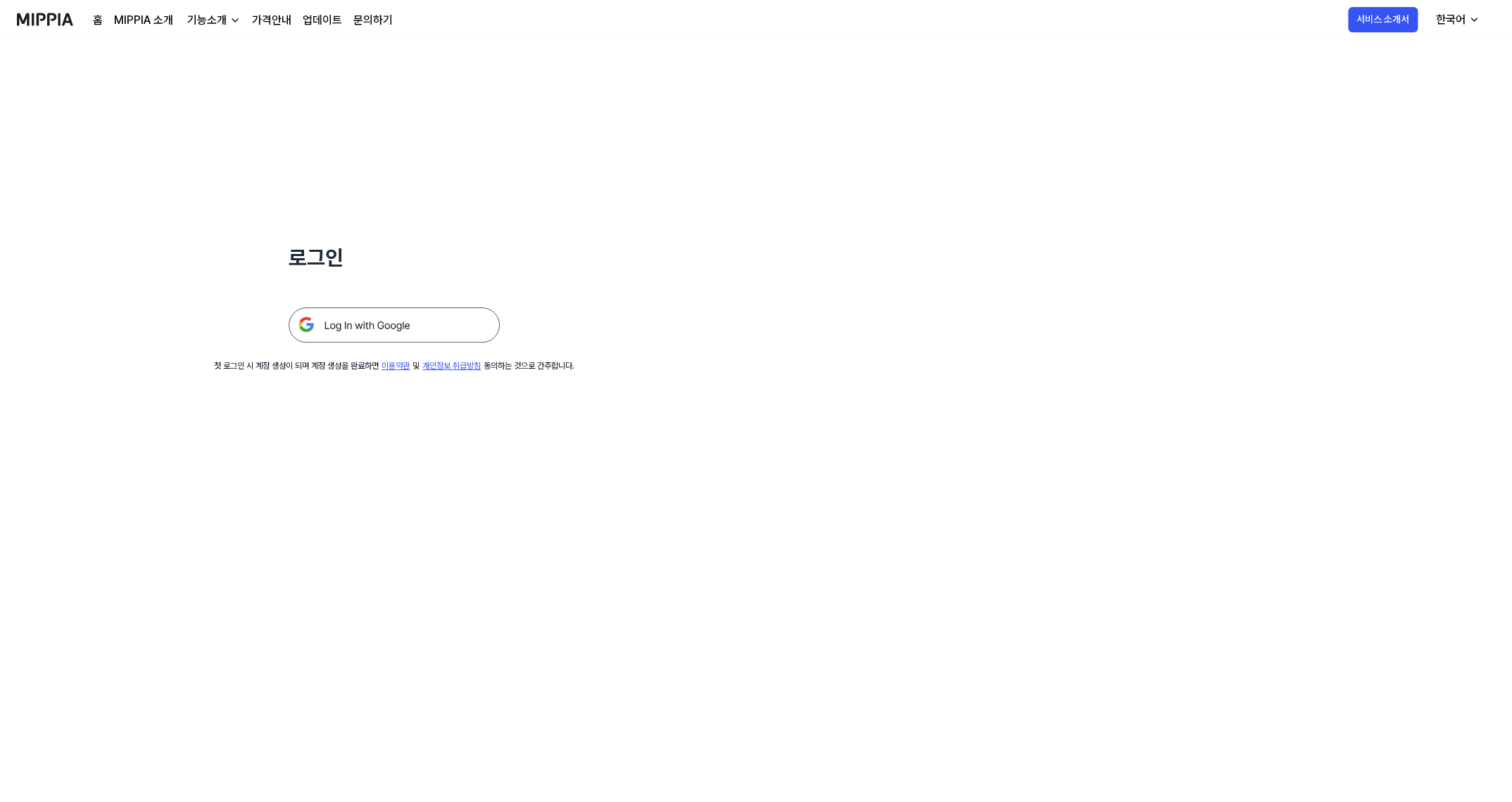
click at [388, 332] on img at bounding box center [394, 325] width 211 height 35
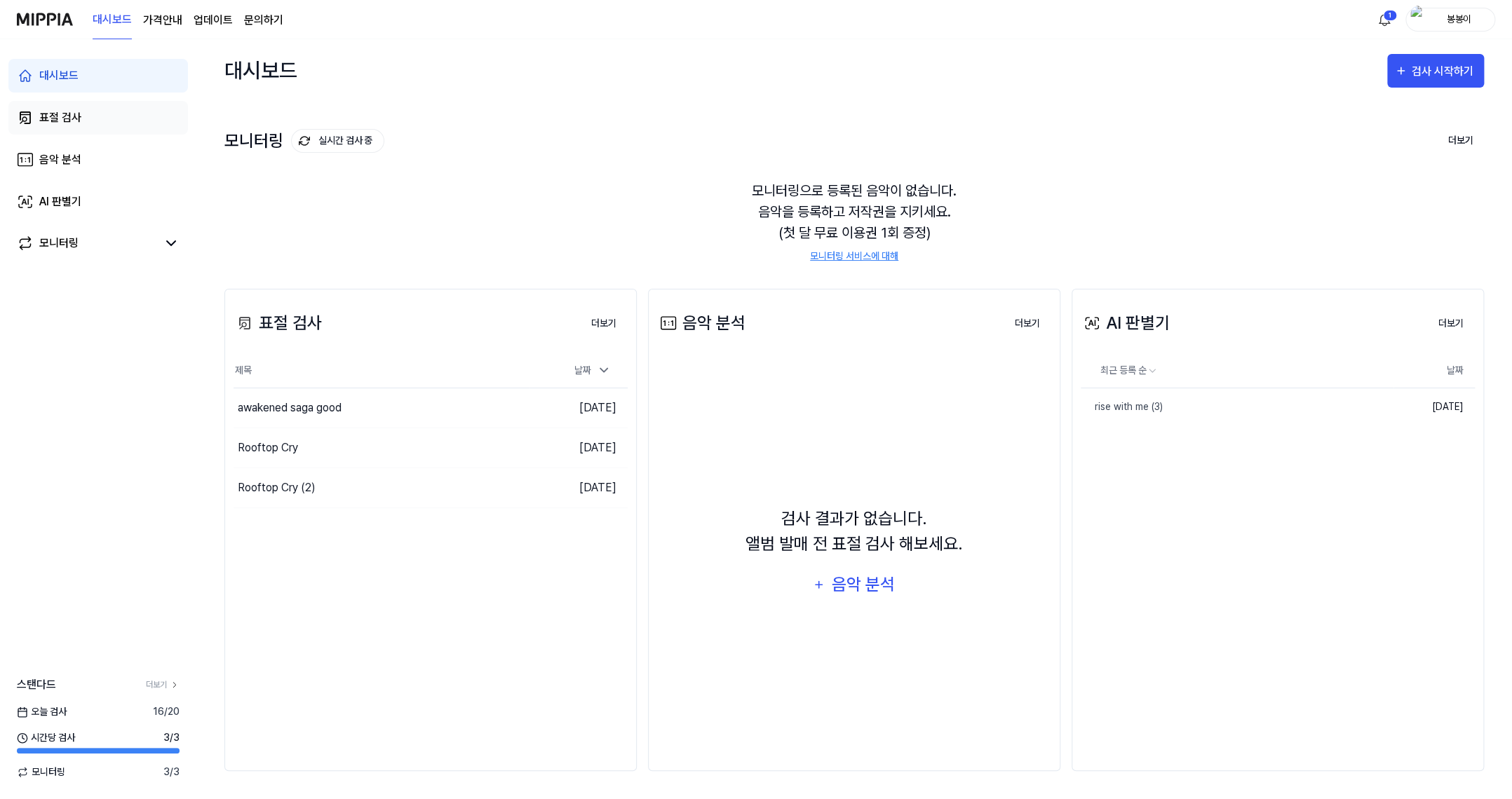
click at [70, 115] on div "표절 검사" at bounding box center [60, 117] width 42 height 16
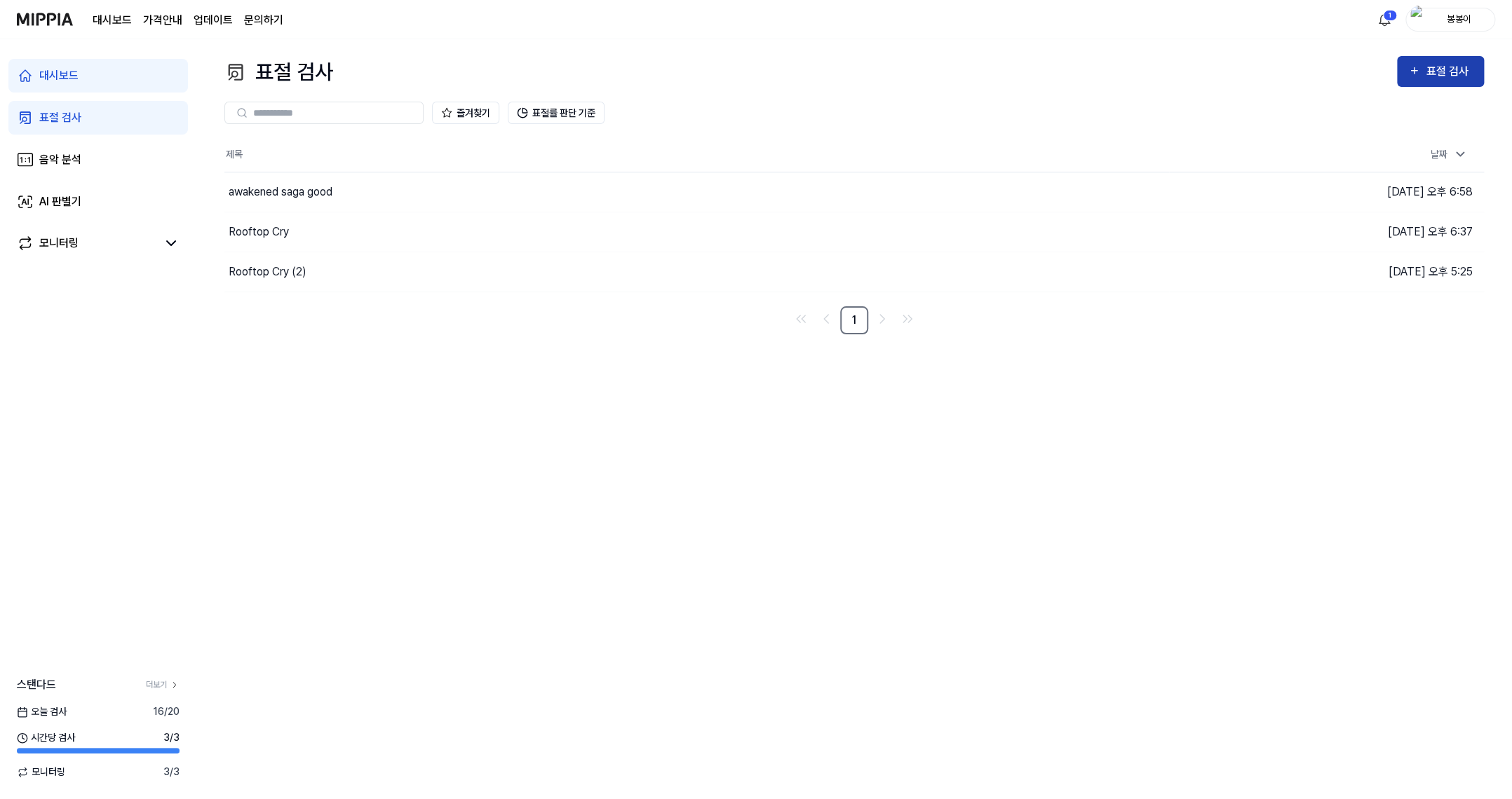
click at [1447, 63] on div "표절 검사" at bounding box center [1449, 71] width 47 height 18
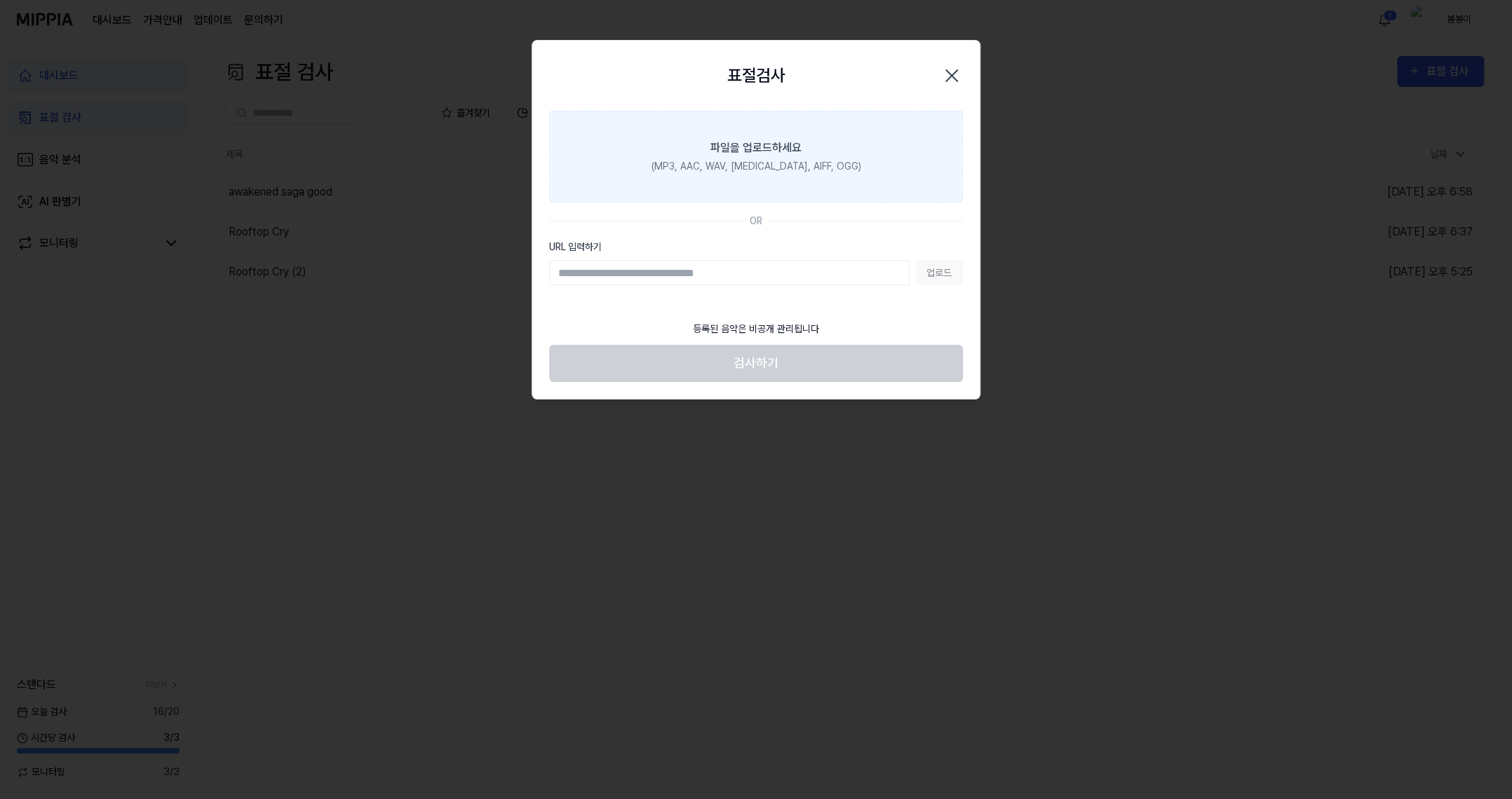
click at [758, 153] on div "파일을 업로드하세요" at bounding box center [756, 147] width 91 height 16
click at [0, 0] on input "파일을 업로드하세요 (MP3, AAC, WAV, [MEDICAL_DATA], AIFF, OGG)" at bounding box center [0, 0] width 0 height 0
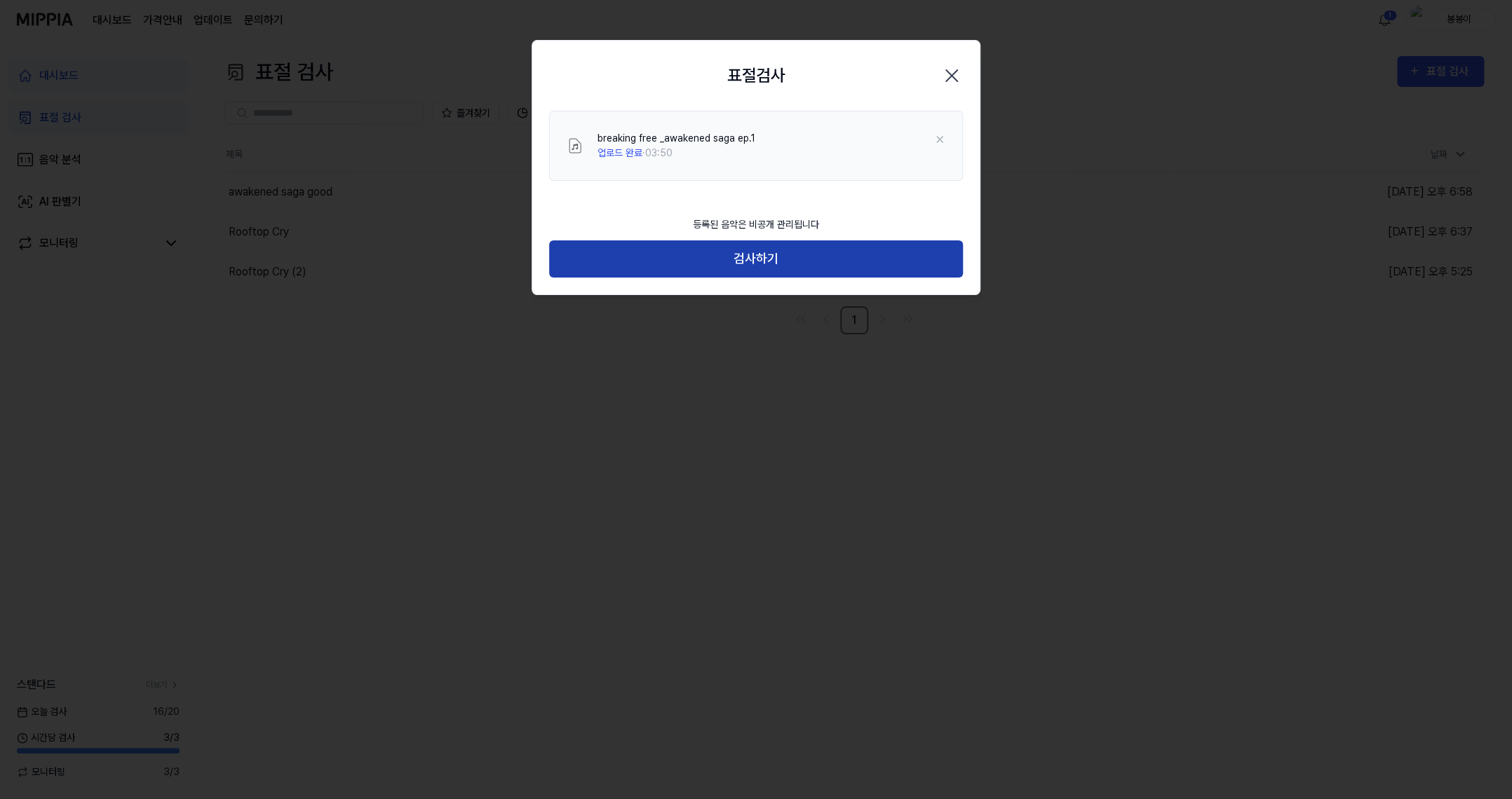
click at [761, 269] on button "검사하기" at bounding box center [756, 259] width 414 height 37
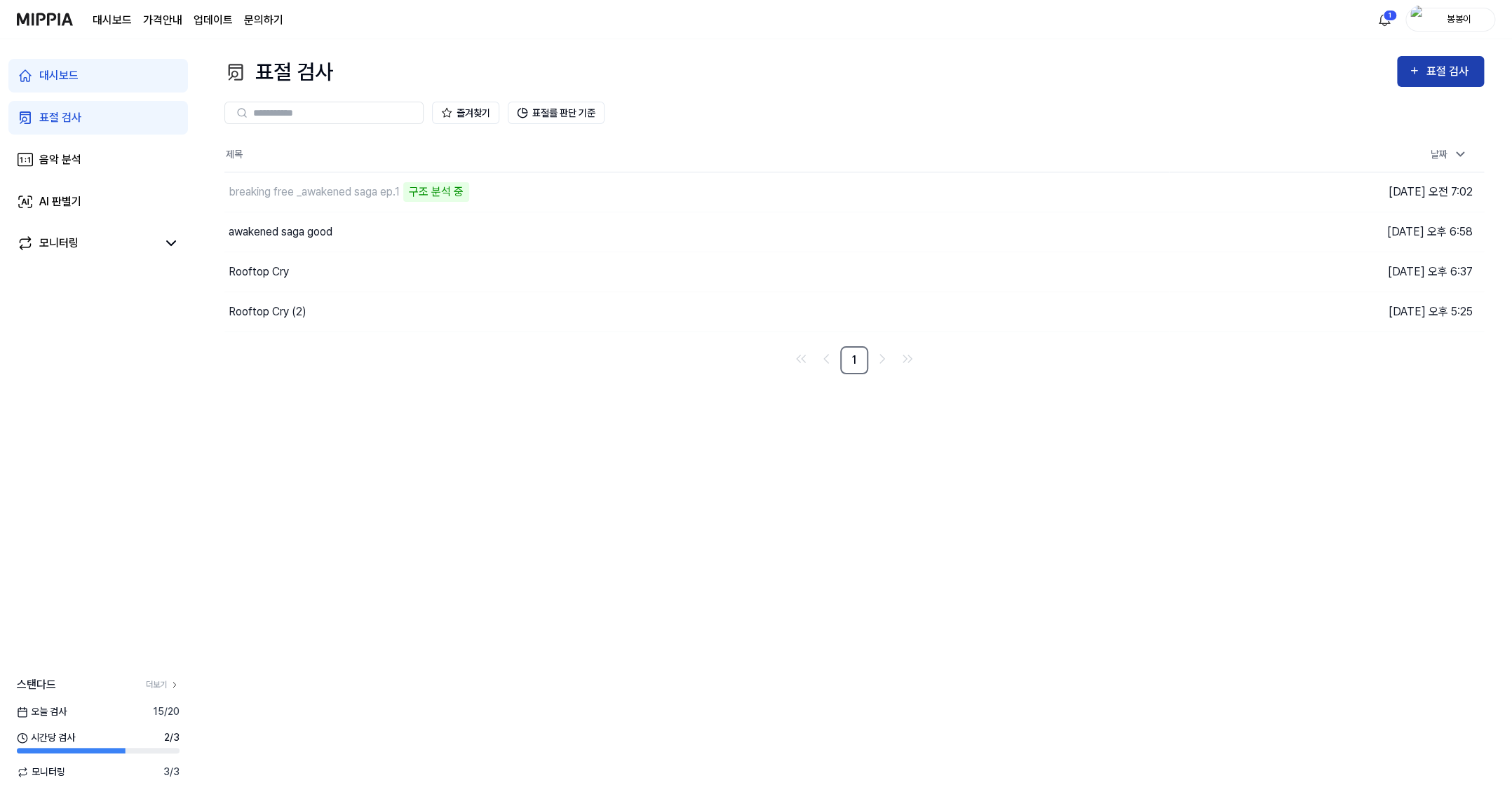
click at [1422, 75] on div "표절 검사" at bounding box center [1440, 71] width 65 height 18
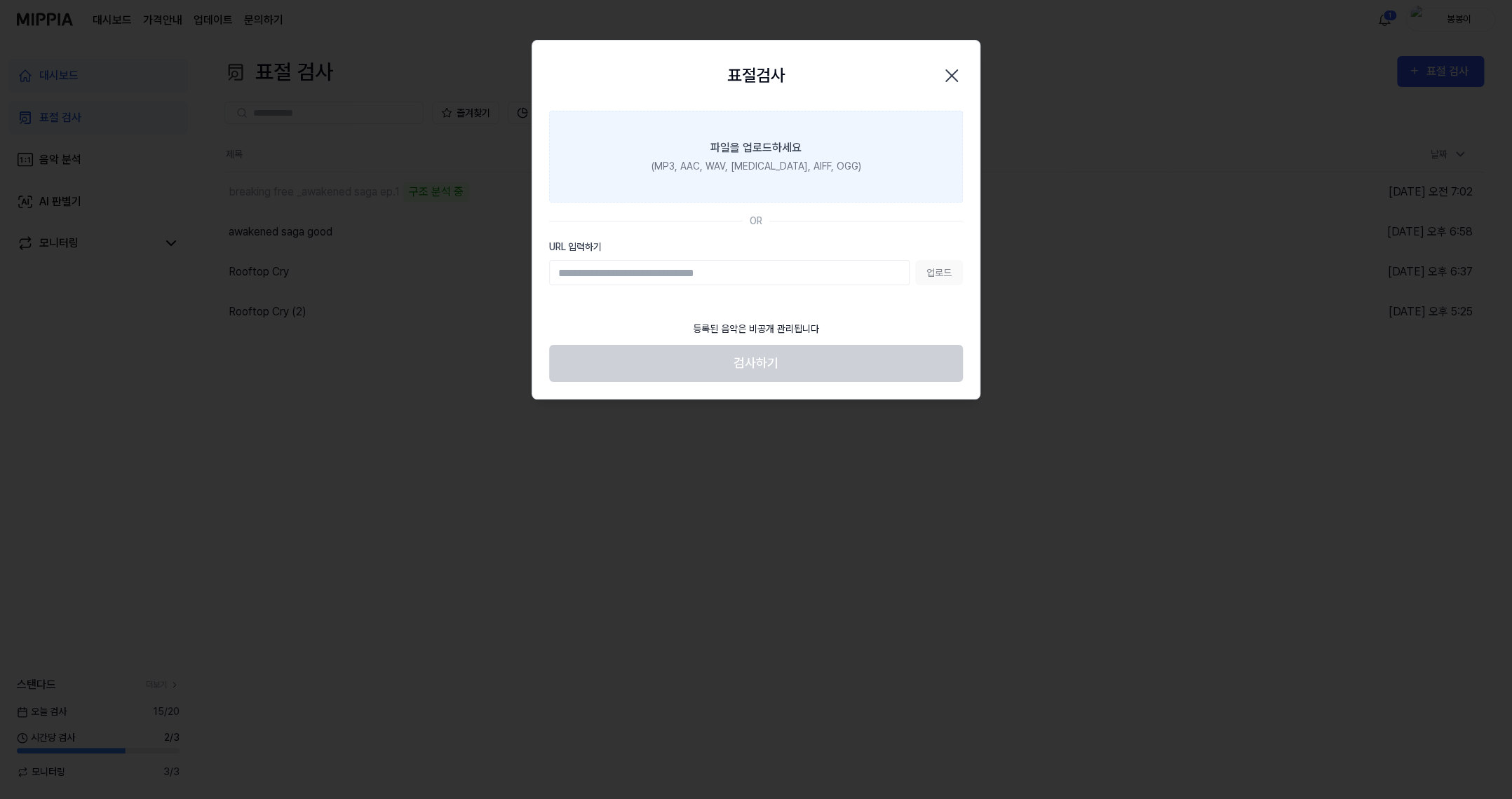
click at [746, 154] on div "파일을 업로드하세요" at bounding box center [756, 147] width 91 height 16
click at [0, 0] on input "파일을 업로드하세요 (MP3, AAC, WAV, [MEDICAL_DATA], AIFF, OGG)" at bounding box center [0, 0] width 0 height 0
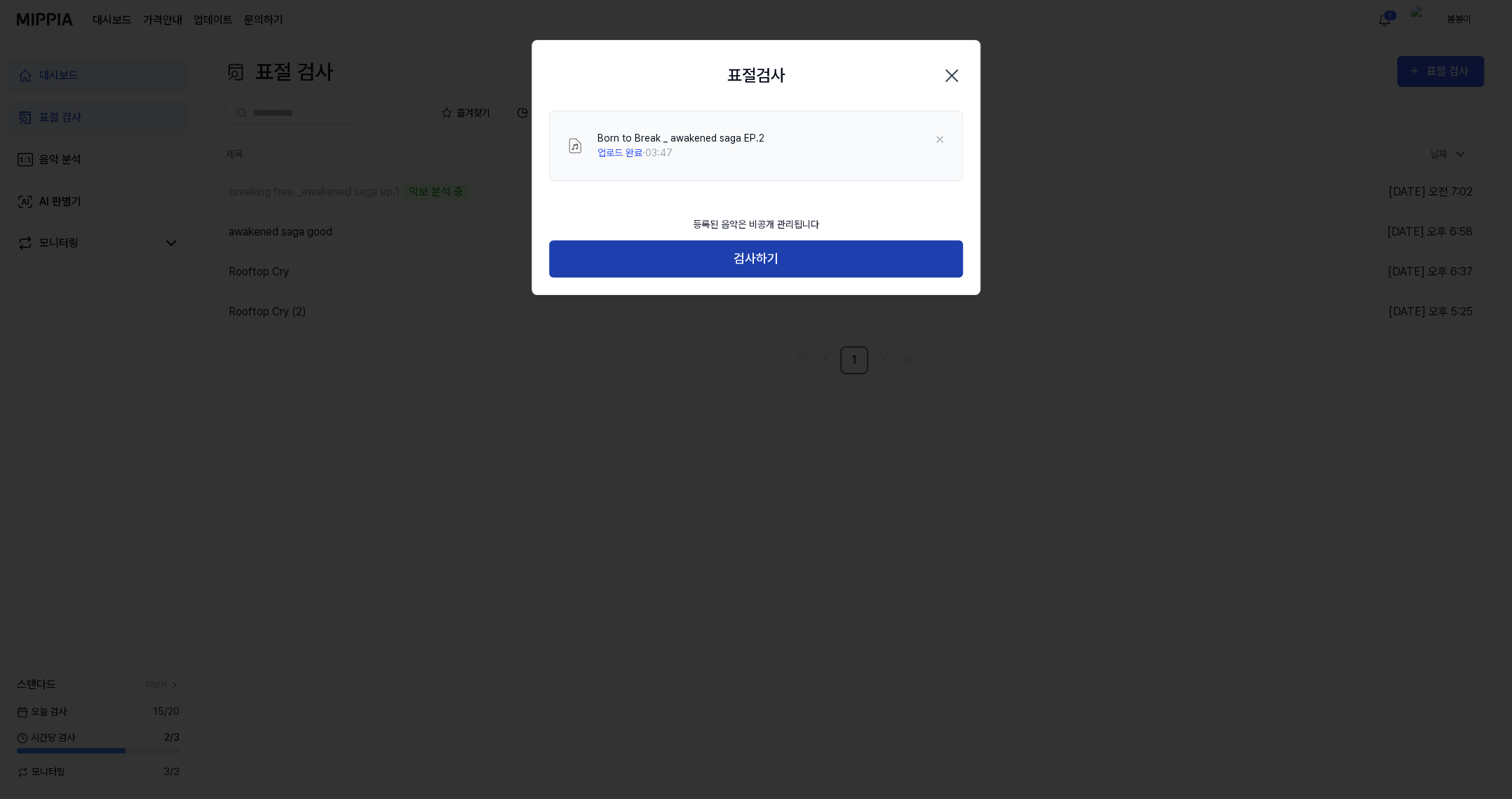
click at [741, 265] on button "검사하기" at bounding box center [756, 259] width 414 height 37
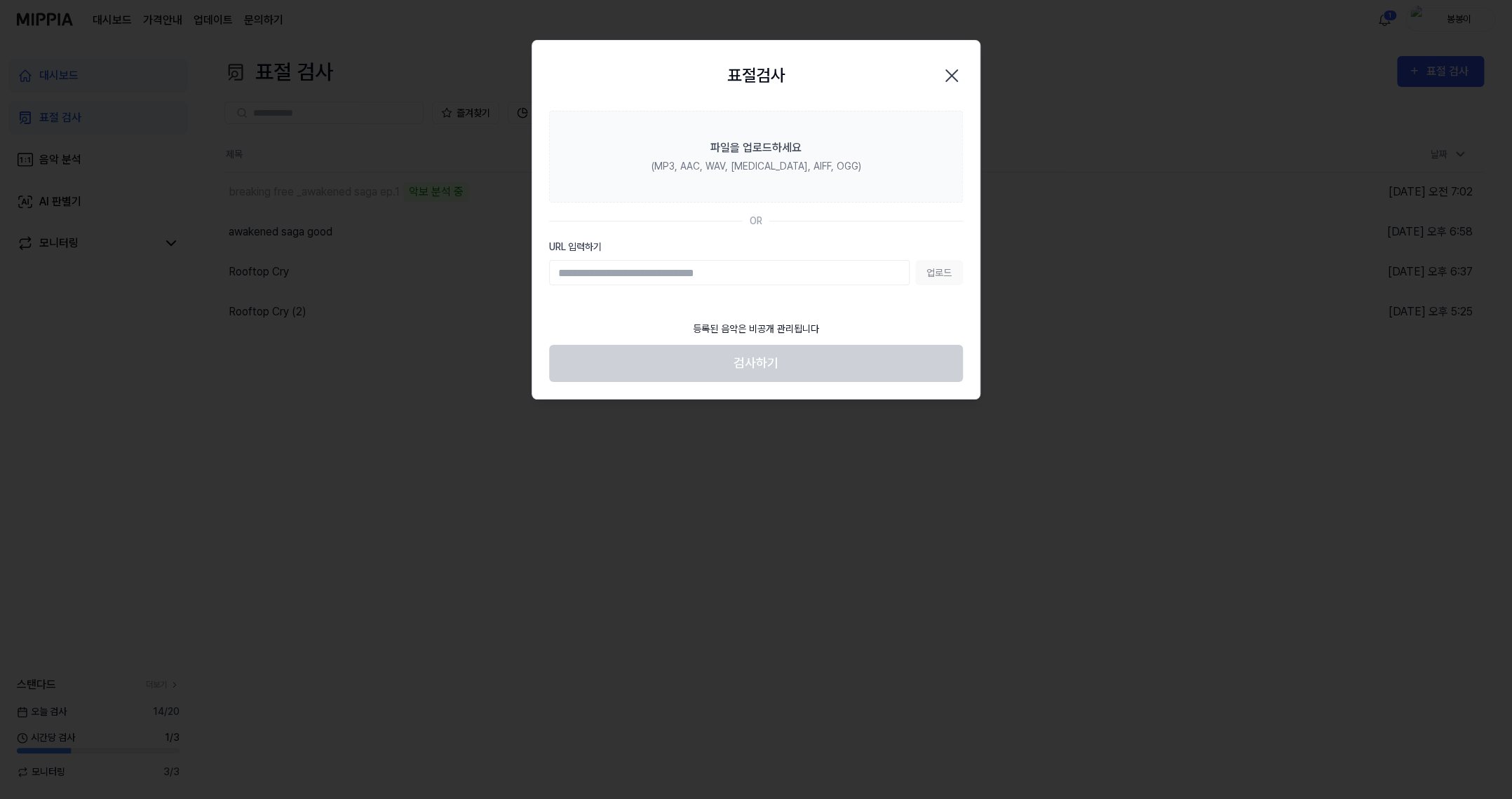
click at [1117, 235] on div at bounding box center [756, 399] width 1512 height 799
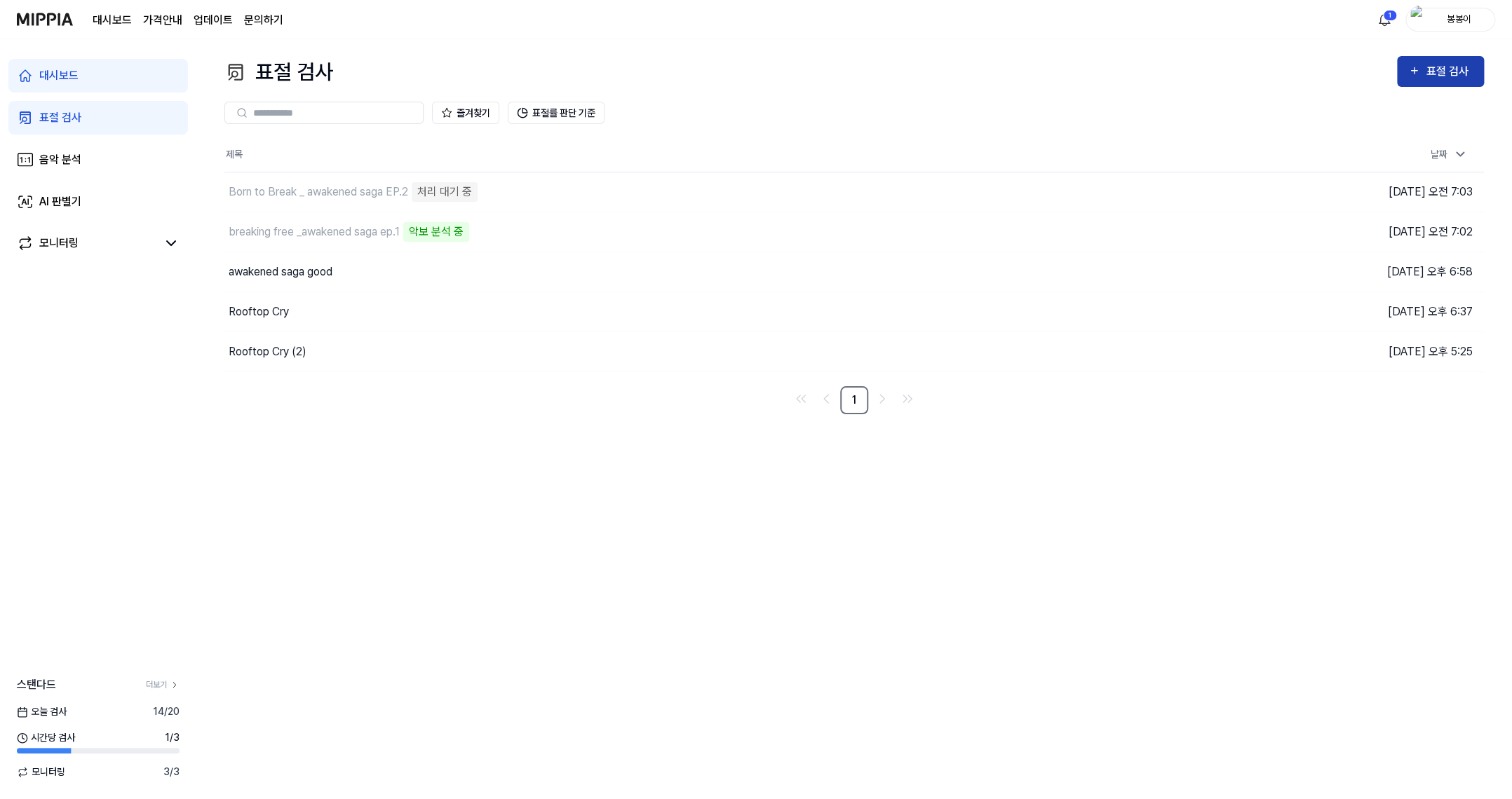
click at [1470, 64] on div "표절 검사" at bounding box center [1449, 71] width 47 height 18
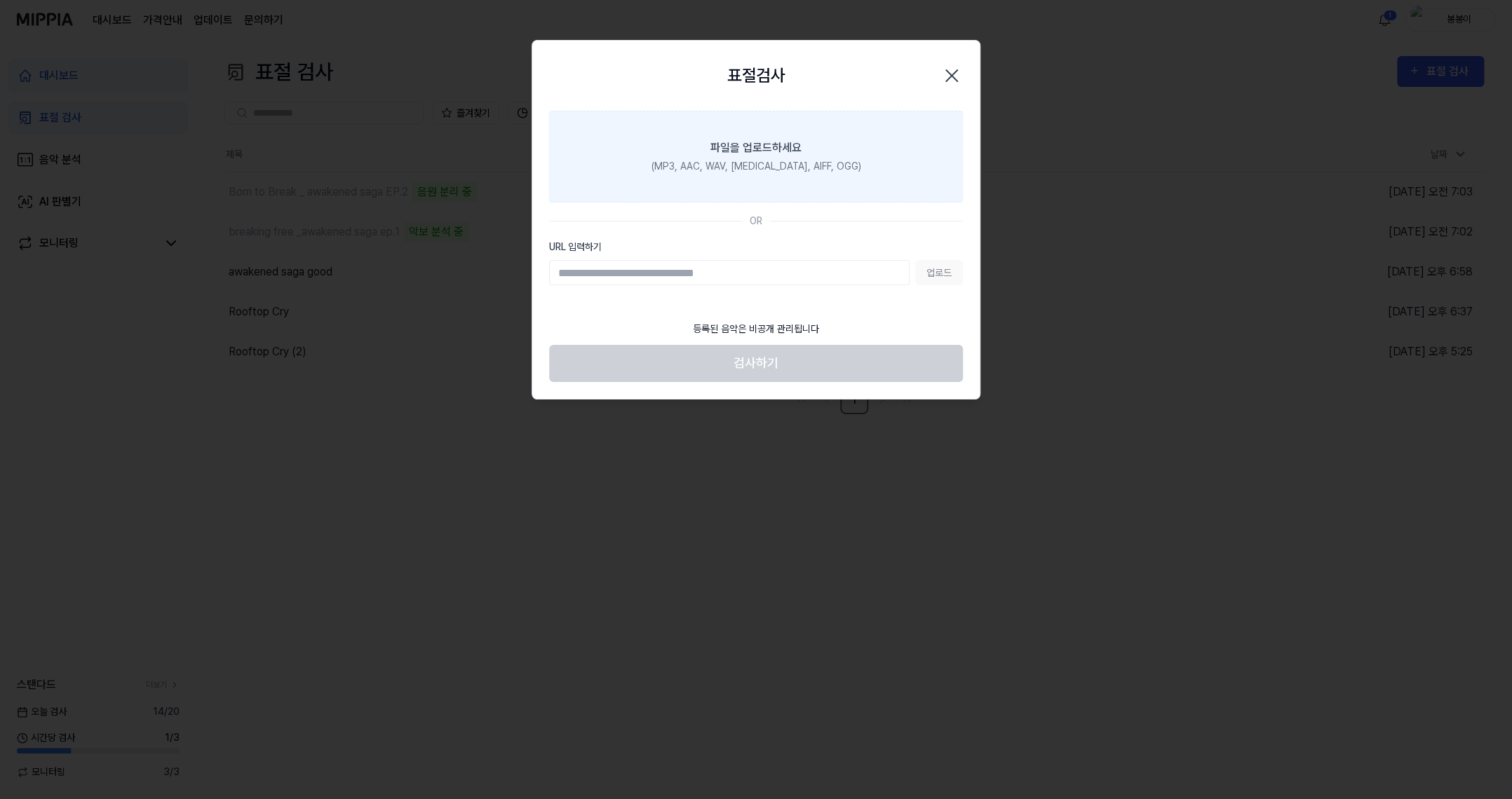
click at [756, 159] on div "(MP3, AAC, WAV, [MEDICAL_DATA], AIFF, OGG)" at bounding box center [756, 166] width 209 height 15
click at [0, 0] on input "파일을 업로드하세요 (MP3, AAC, WAV, [MEDICAL_DATA], AIFF, OGG)" at bounding box center [0, 0] width 0 height 0
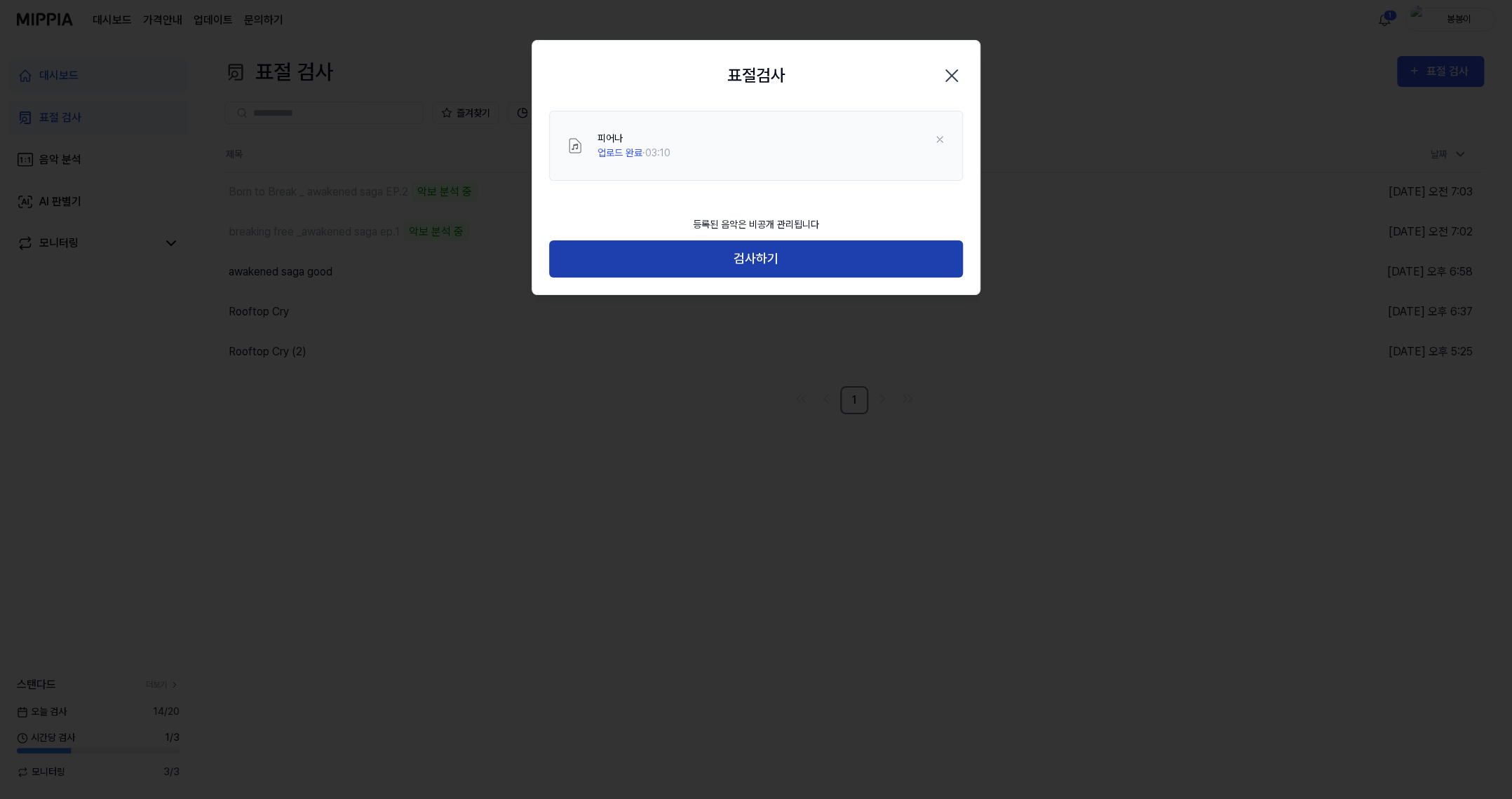
click at [760, 276] on button "검사하기" at bounding box center [756, 259] width 414 height 37
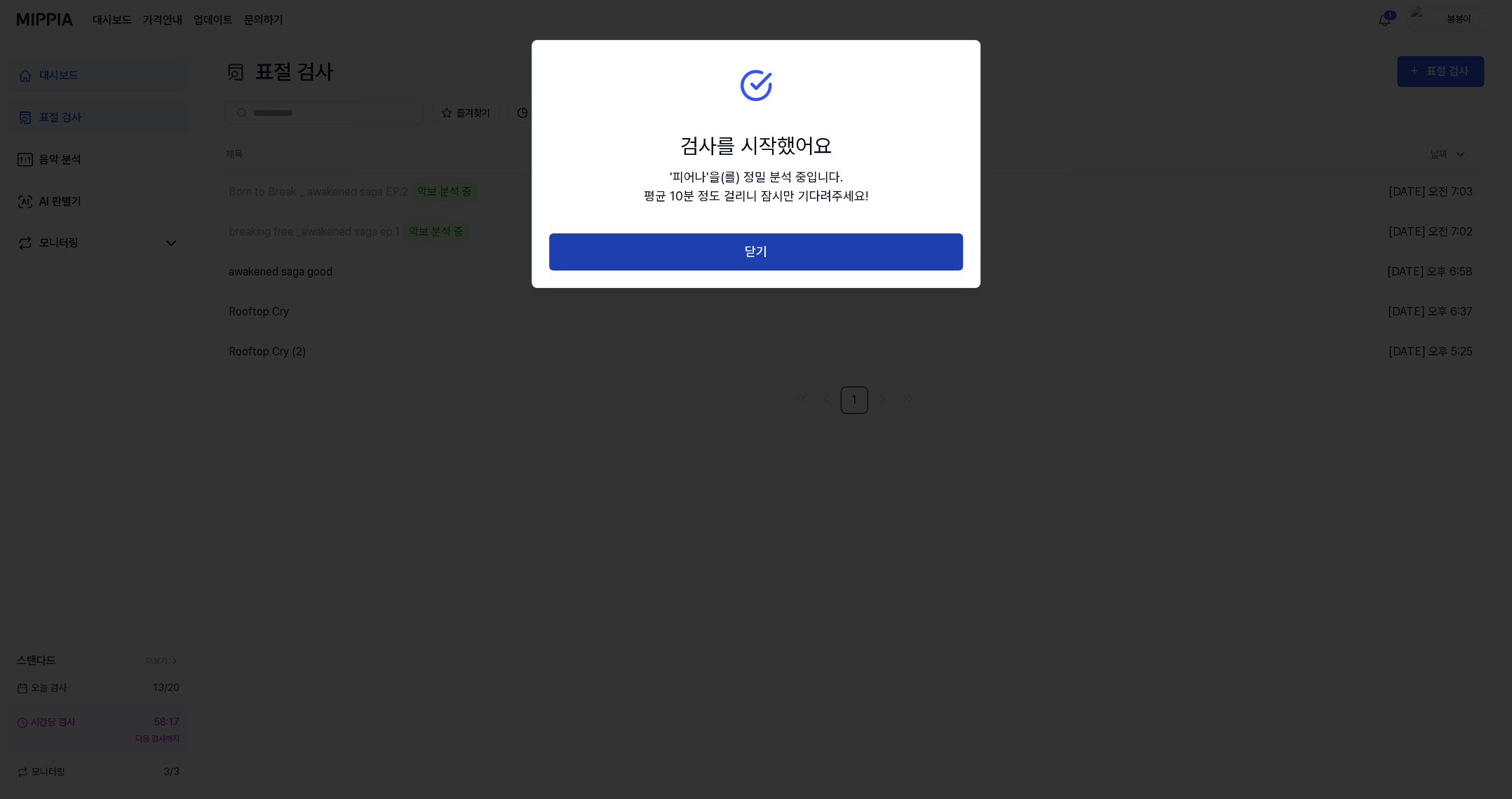
click at [756, 265] on button "닫기" at bounding box center [756, 252] width 414 height 37
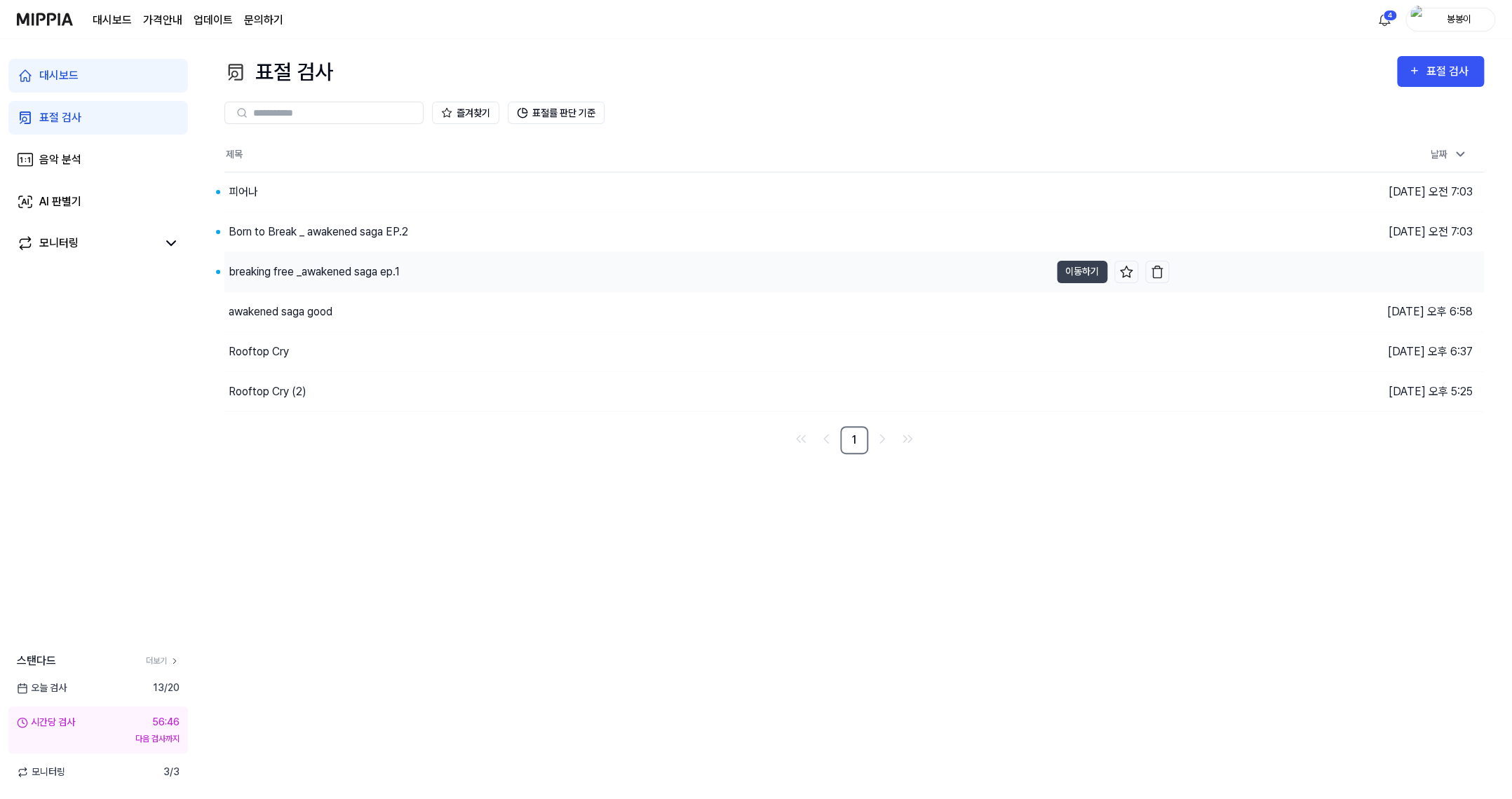
click at [301, 278] on div "breaking free _awakened saga ep.1" at bounding box center [314, 271] width 171 height 16
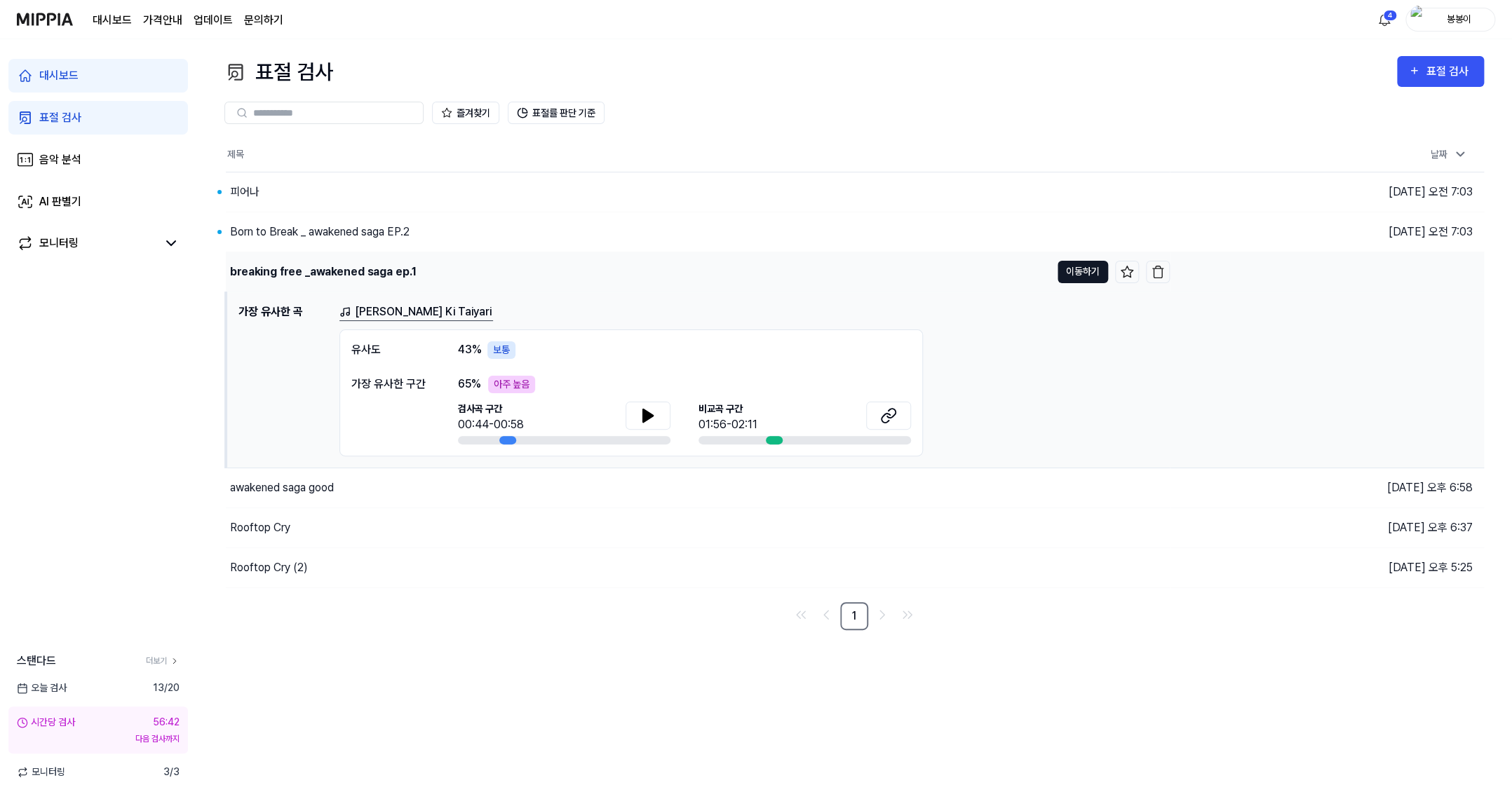
click at [1089, 265] on button "이동하기" at bounding box center [1083, 271] width 50 height 22
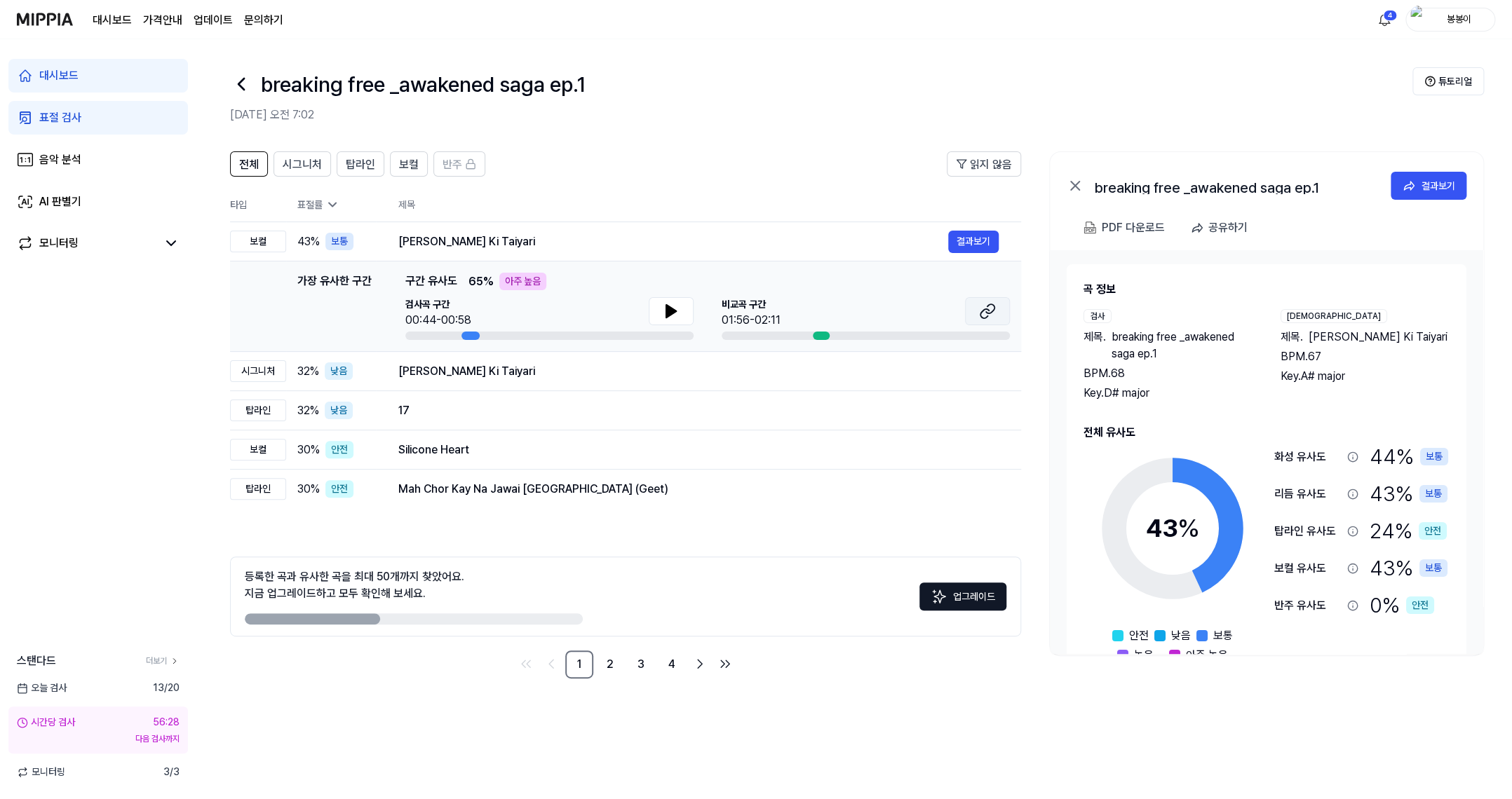
click at [987, 306] on icon at bounding box center [990, 308] width 9 height 9
click at [977, 235] on button "결과보기" at bounding box center [973, 241] width 50 height 22
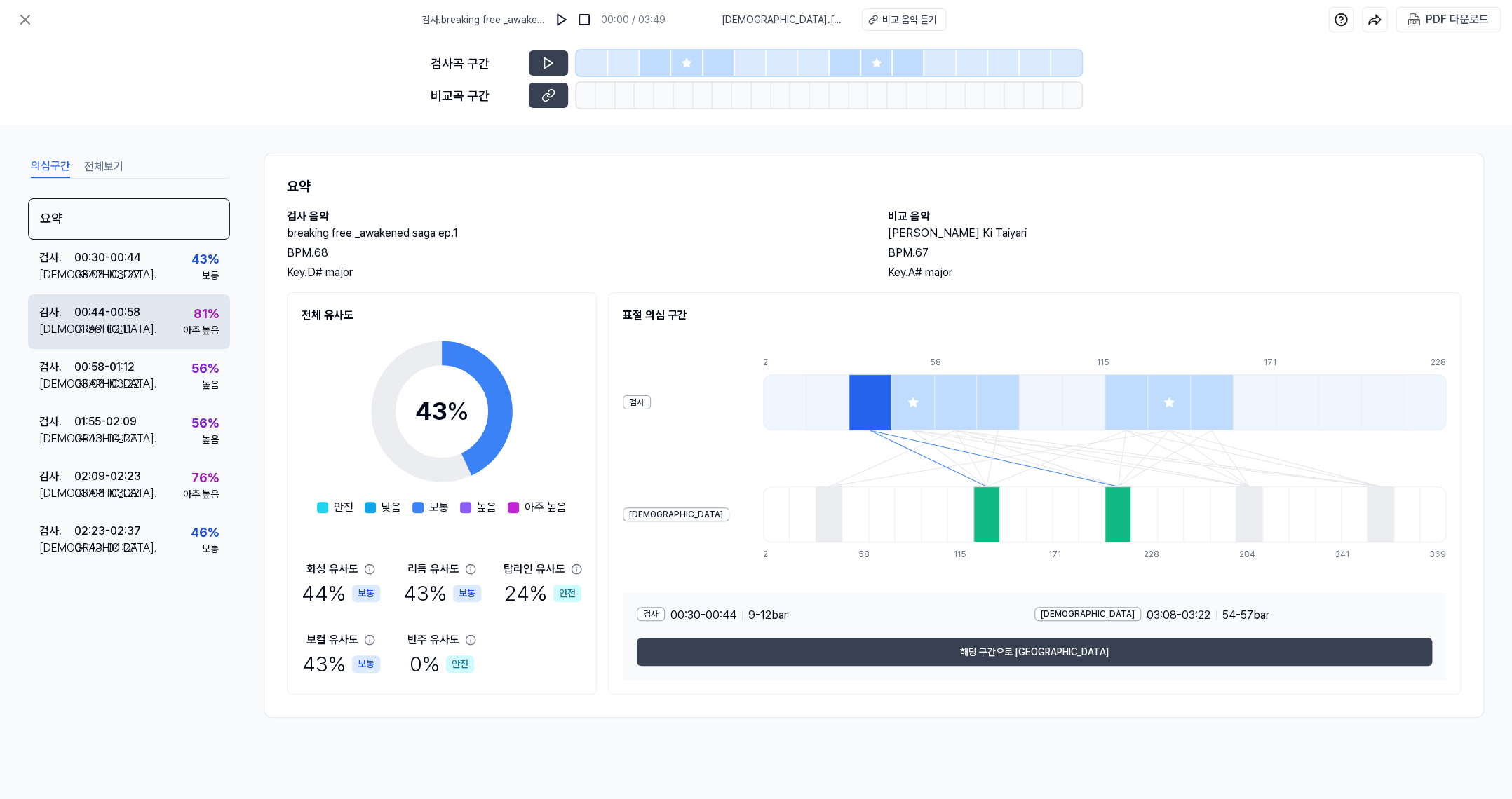
click at [125, 308] on div "00:44 - 00:58" at bounding box center [108, 312] width 66 height 16
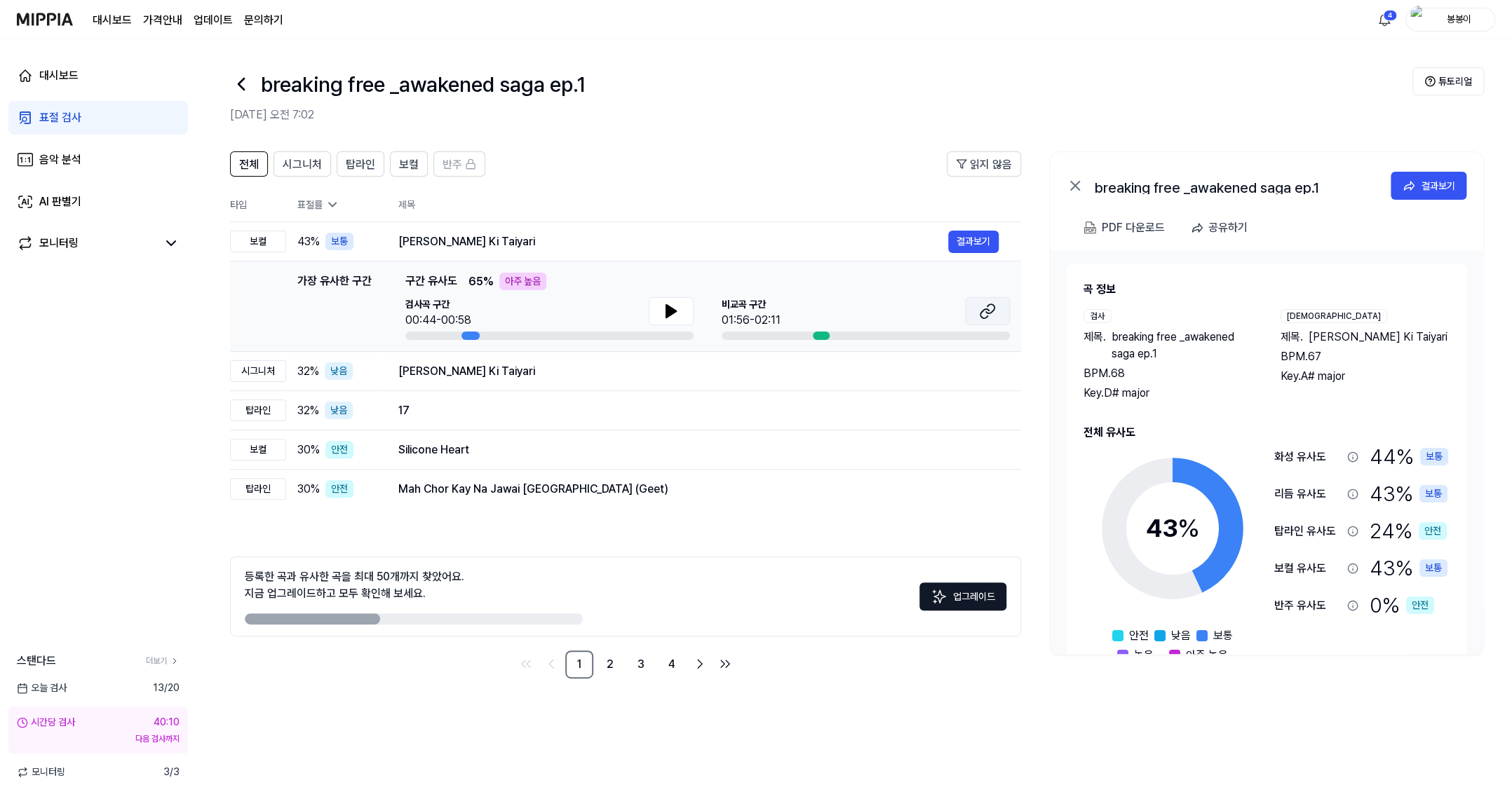
click at [986, 311] on icon at bounding box center [990, 308] width 9 height 9
click at [995, 315] on icon at bounding box center [987, 311] width 16 height 16
click at [673, 311] on icon at bounding box center [671, 311] width 10 height 13
click at [1422, 184] on div "결과보기" at bounding box center [1438, 186] width 34 height 15
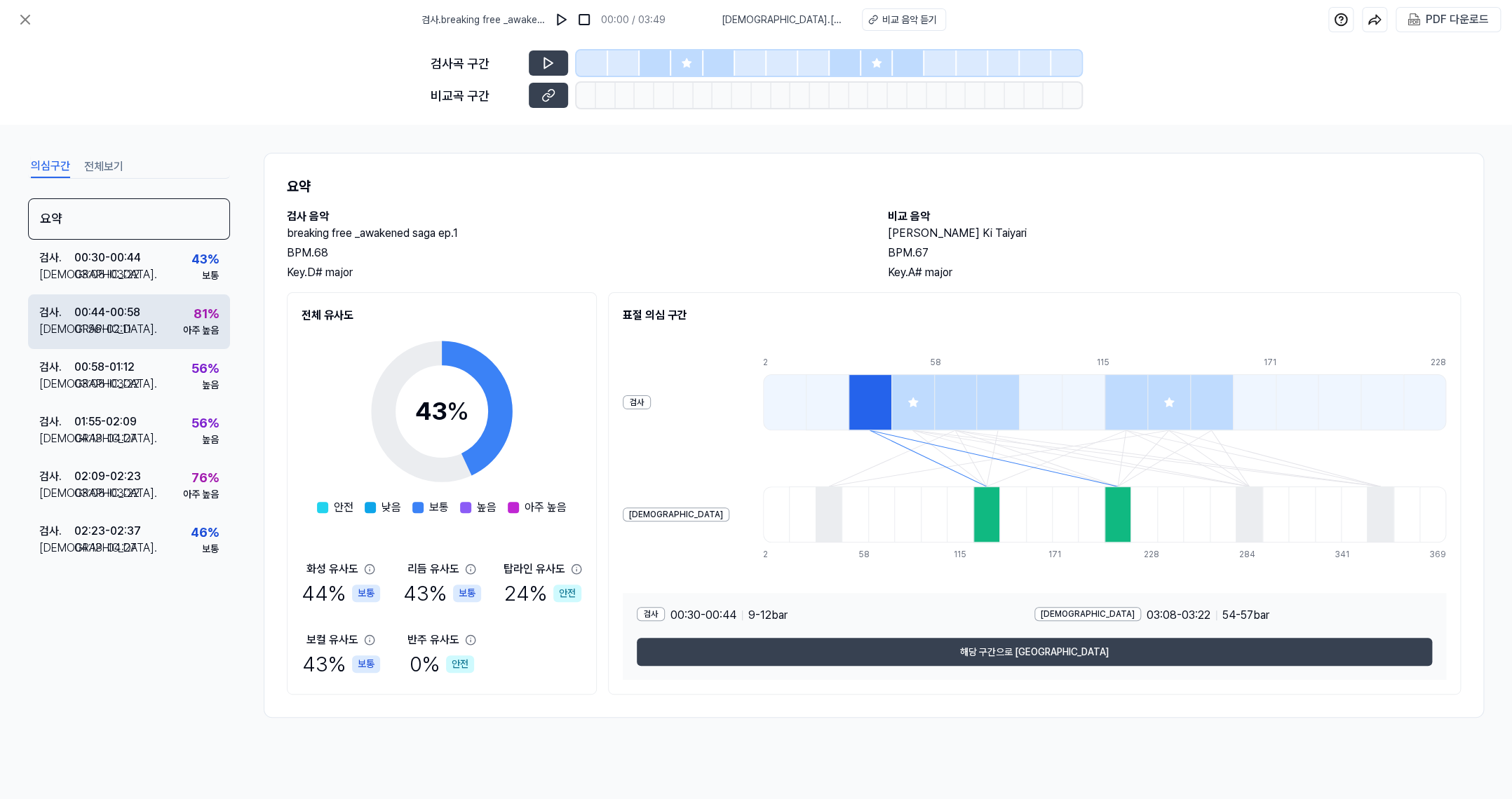
click at [200, 322] on div "81 %" at bounding box center [206, 314] width 25 height 19
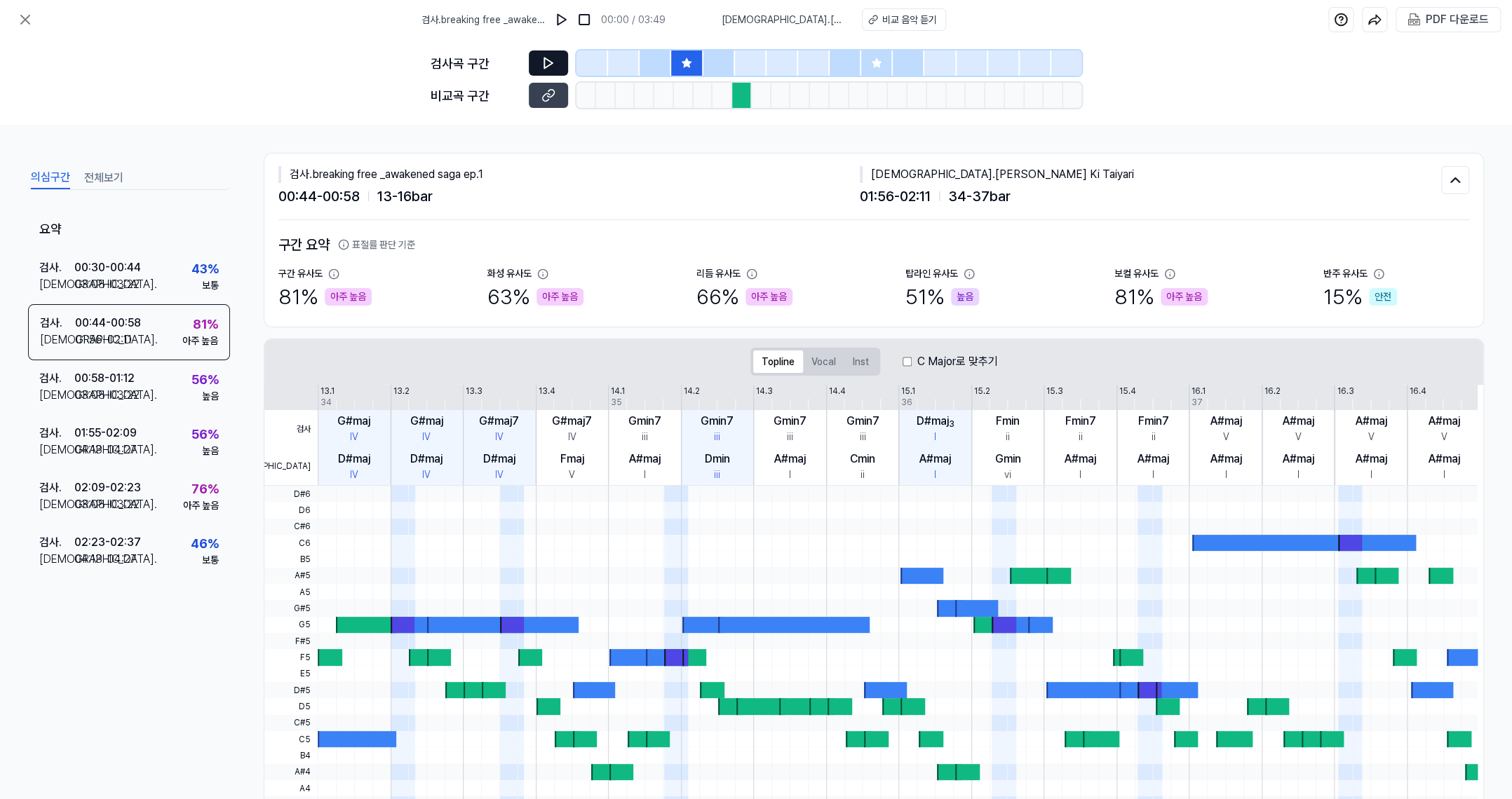
click at [549, 63] on icon at bounding box center [548, 63] width 14 height 14
click at [552, 93] on icon at bounding box center [548, 95] width 14 height 14
click at [162, 485] on div "검사 . 02:09 - 02:23 비교 . 03:08 - 03:22 76 % 아주 높음" at bounding box center [129, 497] width 202 height 54
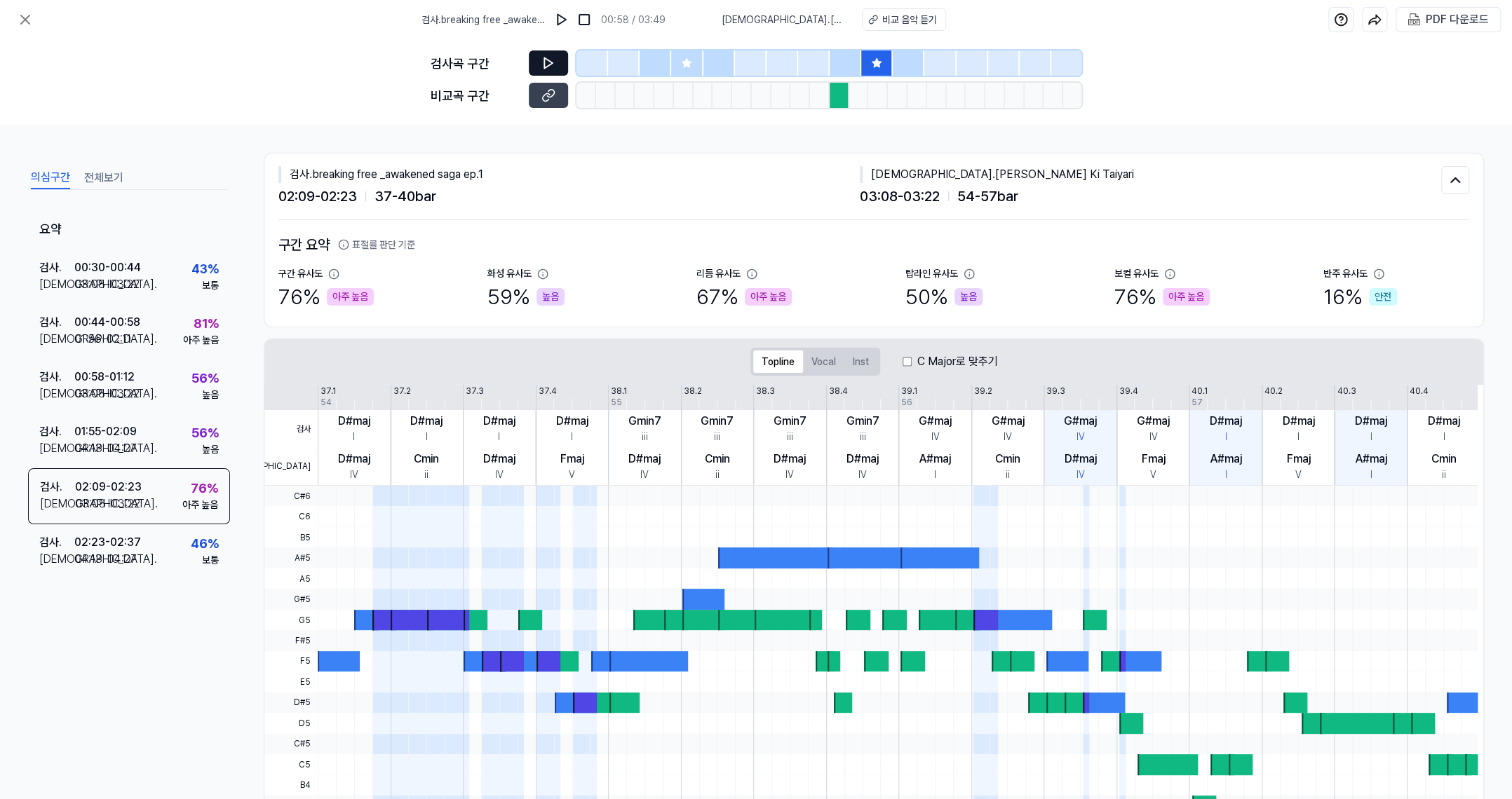
click at [547, 67] on icon at bounding box center [548, 63] width 9 height 11
click at [541, 93] on icon at bounding box center [548, 95] width 14 height 14
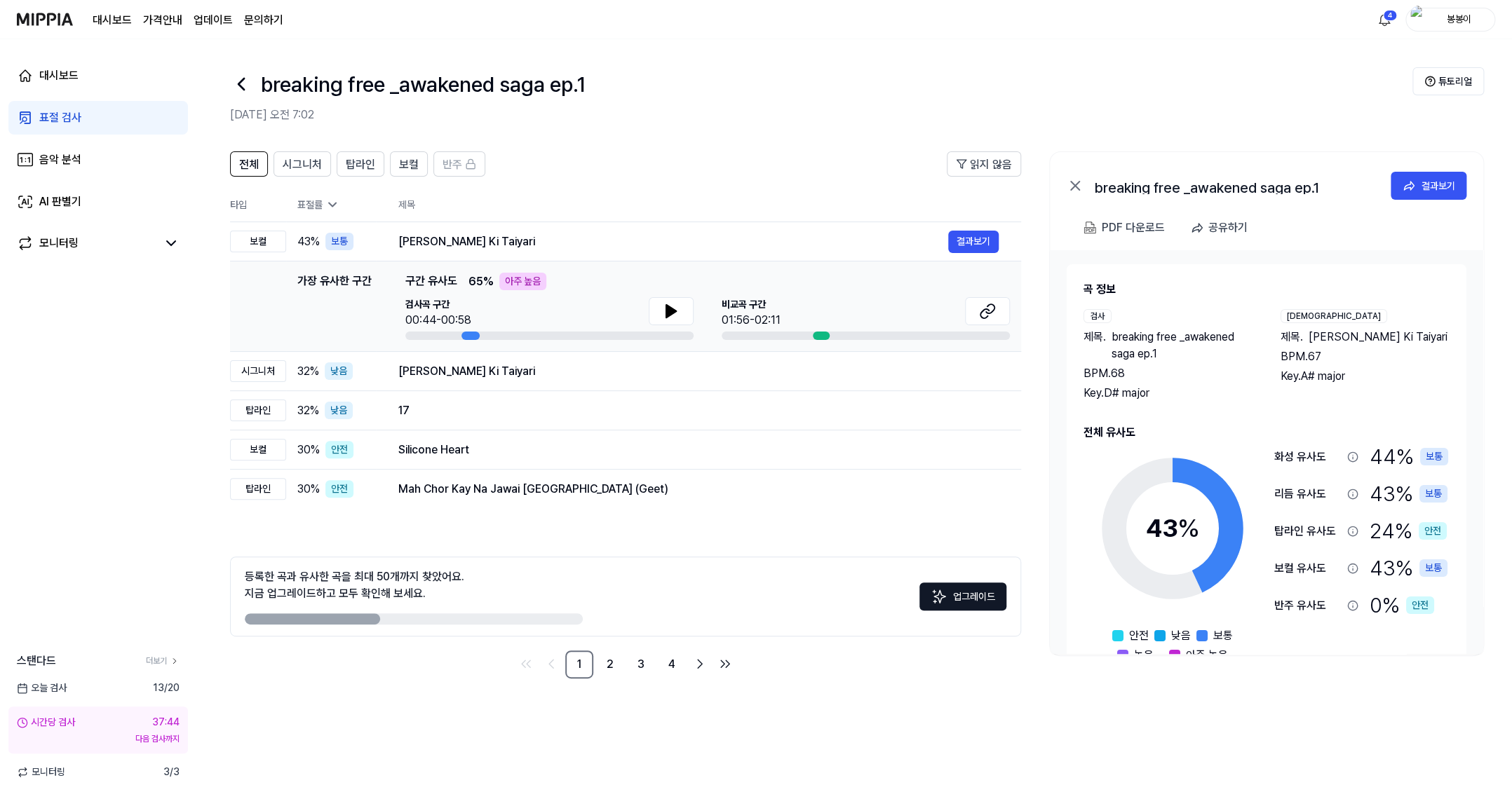
click at [62, 127] on link "표절 검사" at bounding box center [98, 117] width 179 height 34
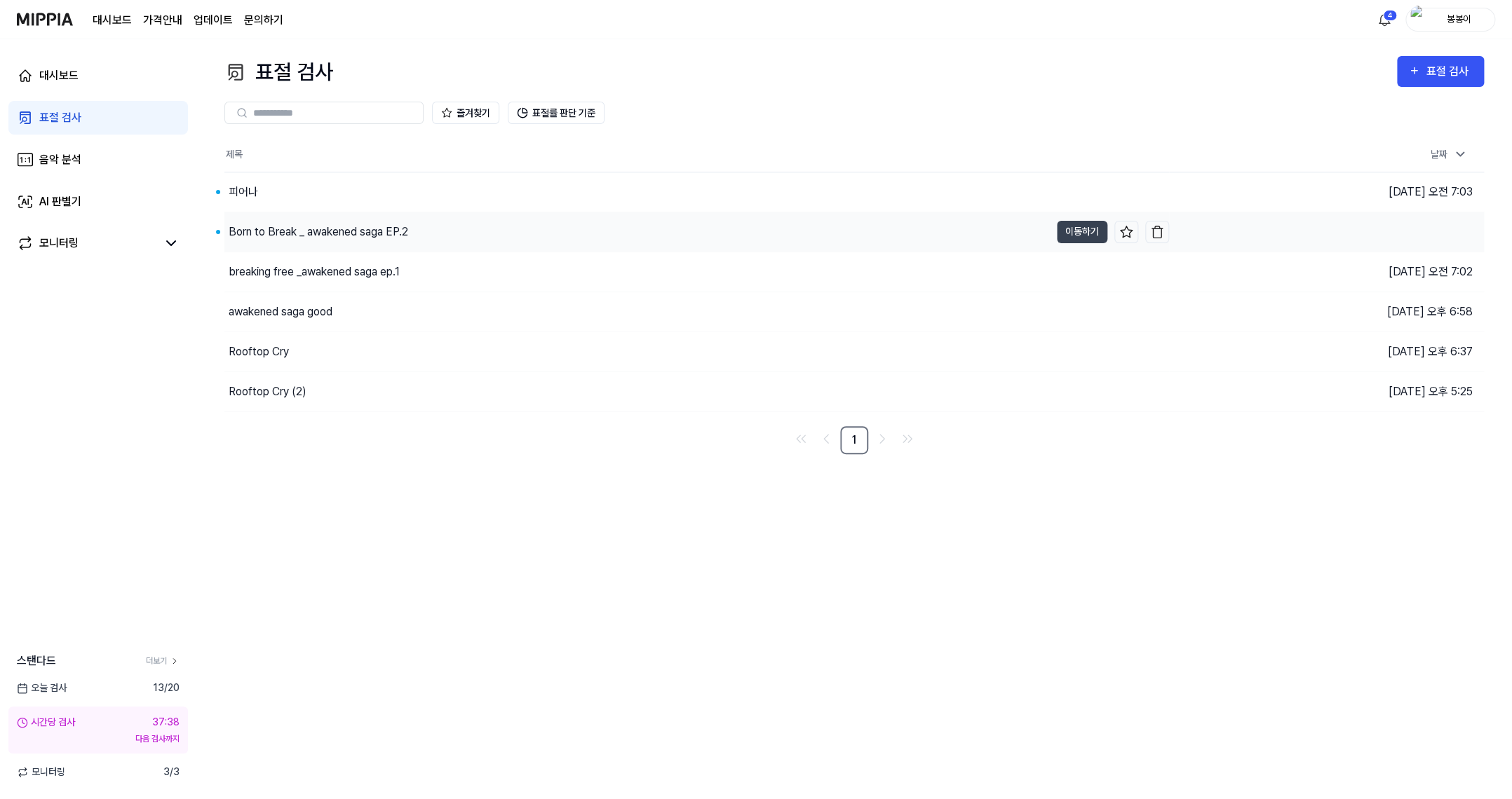
click at [359, 235] on div "Born to Break _ awakened saga EP.2" at bounding box center [318, 231] width 179 height 16
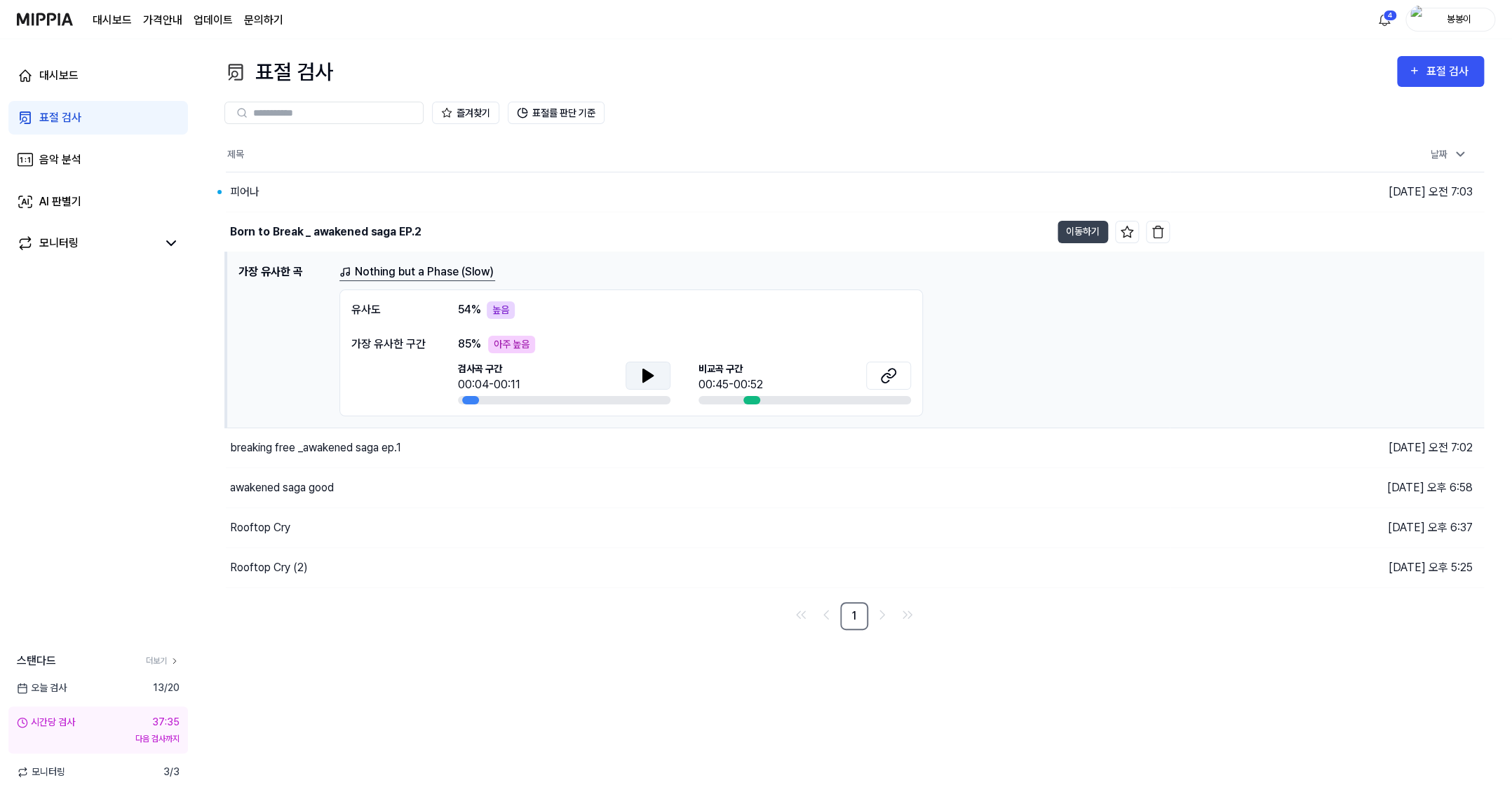
click at [655, 374] on icon at bounding box center [647, 375] width 16 height 16
click at [891, 376] on icon at bounding box center [891, 373] width 9 height 9
click at [1085, 224] on button "이동하기" at bounding box center [1083, 231] width 50 height 22
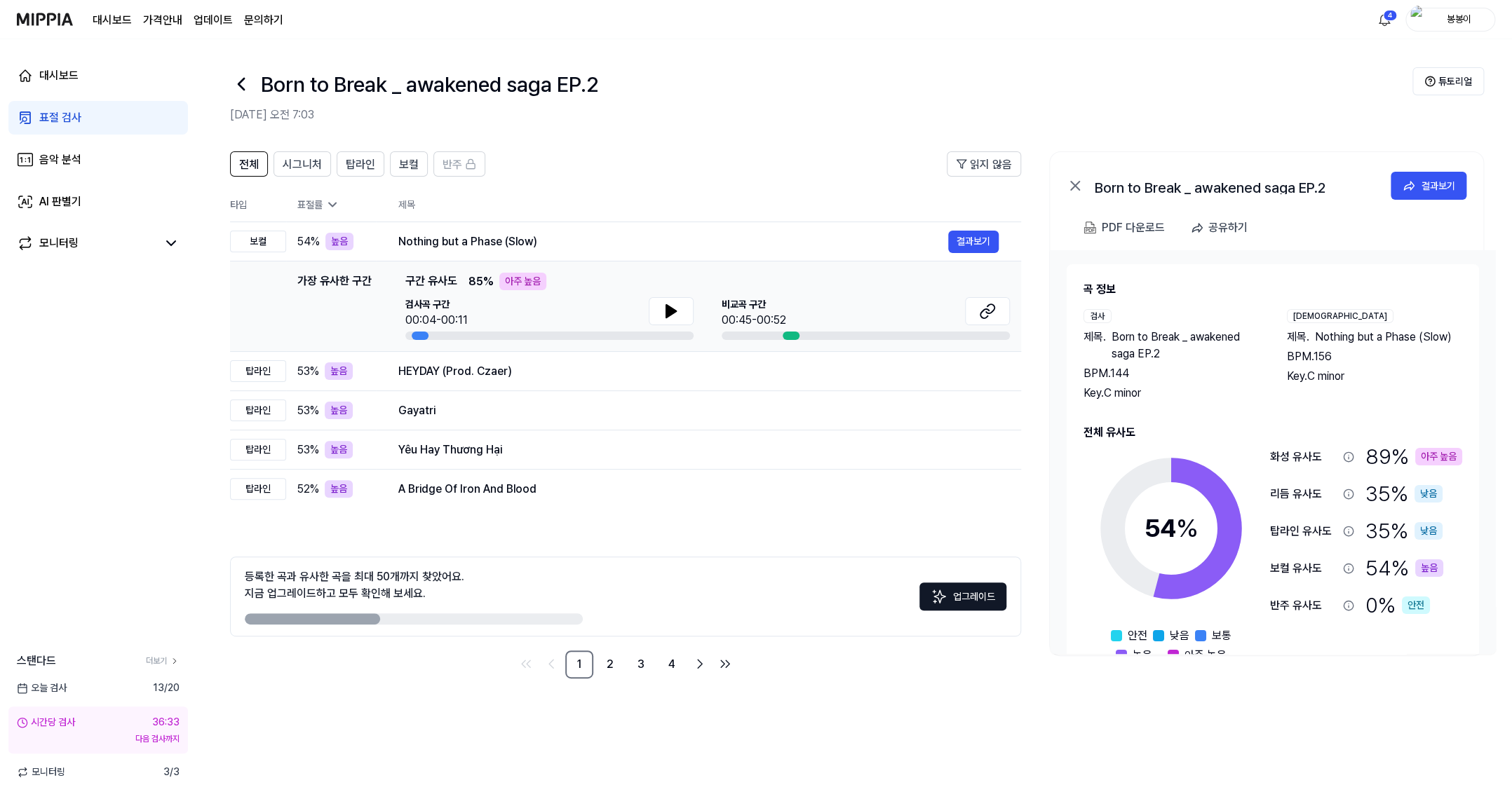
scroll to position [40, 0]
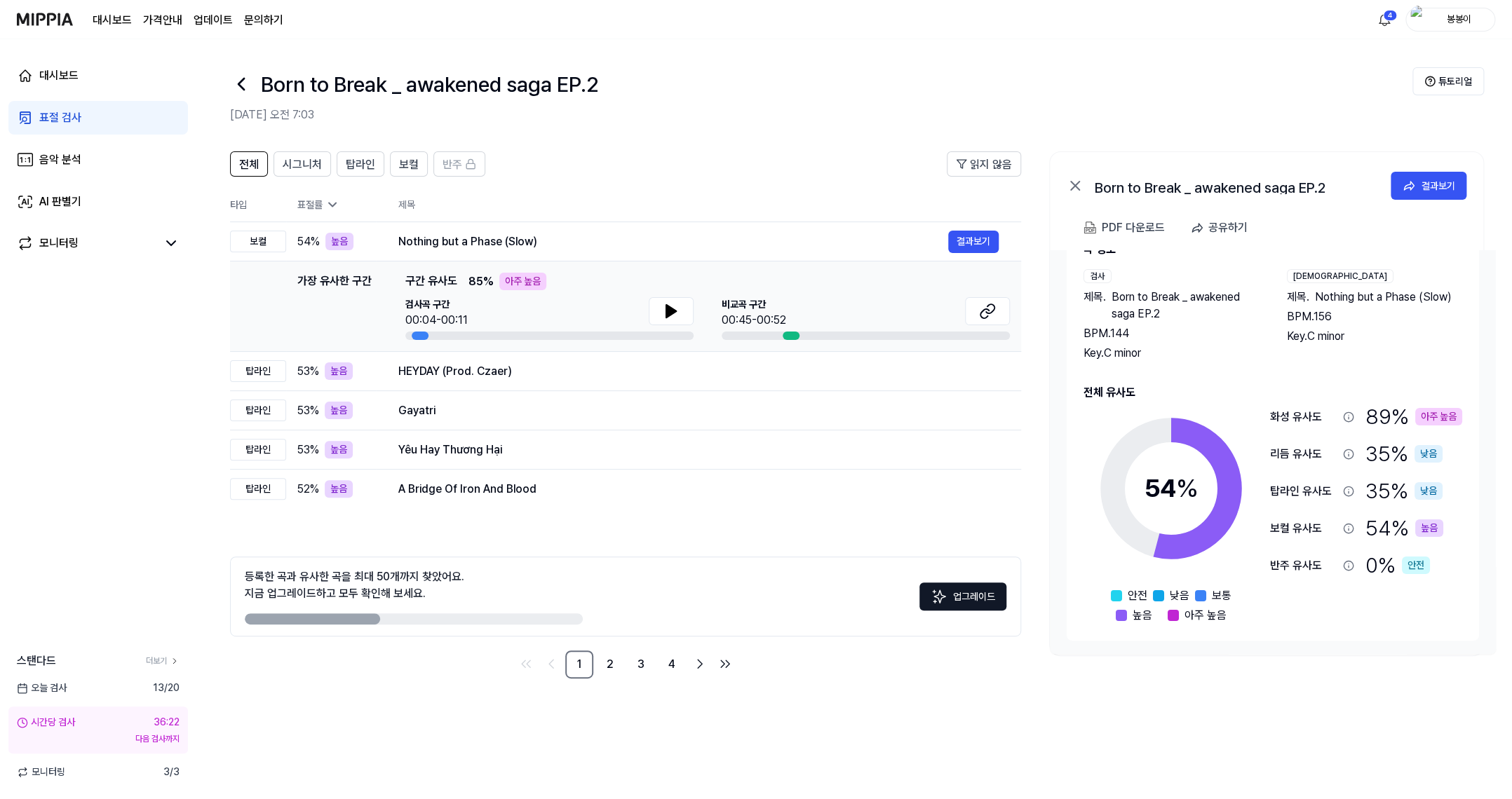
drag, startPoint x: 350, startPoint y: 616, endPoint x: 601, endPoint y: 627, distance: 251.2
click at [601, 627] on div "등록한 곡과 유사한 곡을 최대 50개까지 찾았어요. 지금 업그레이드하고 모두 확인해 보세요. 업그레이드" at bounding box center [625, 597] width 791 height 80
click at [610, 664] on link "2" at bounding box center [609, 664] width 28 height 28
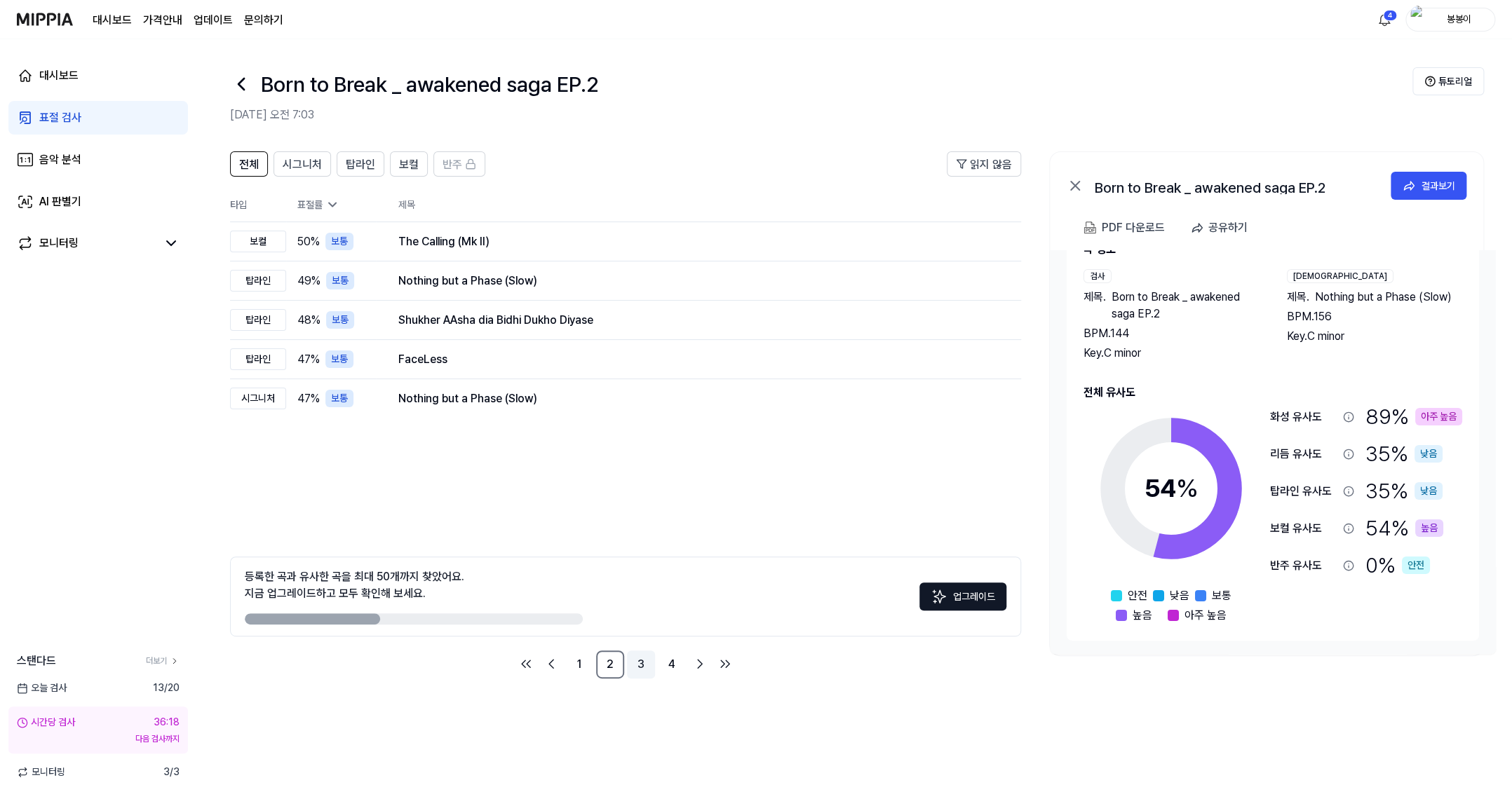
click at [639, 664] on link "3" at bounding box center [640, 664] width 28 height 28
click at [667, 665] on link "4" at bounding box center [671, 664] width 28 height 28
click at [578, 665] on link "1" at bounding box center [579, 664] width 28 height 28
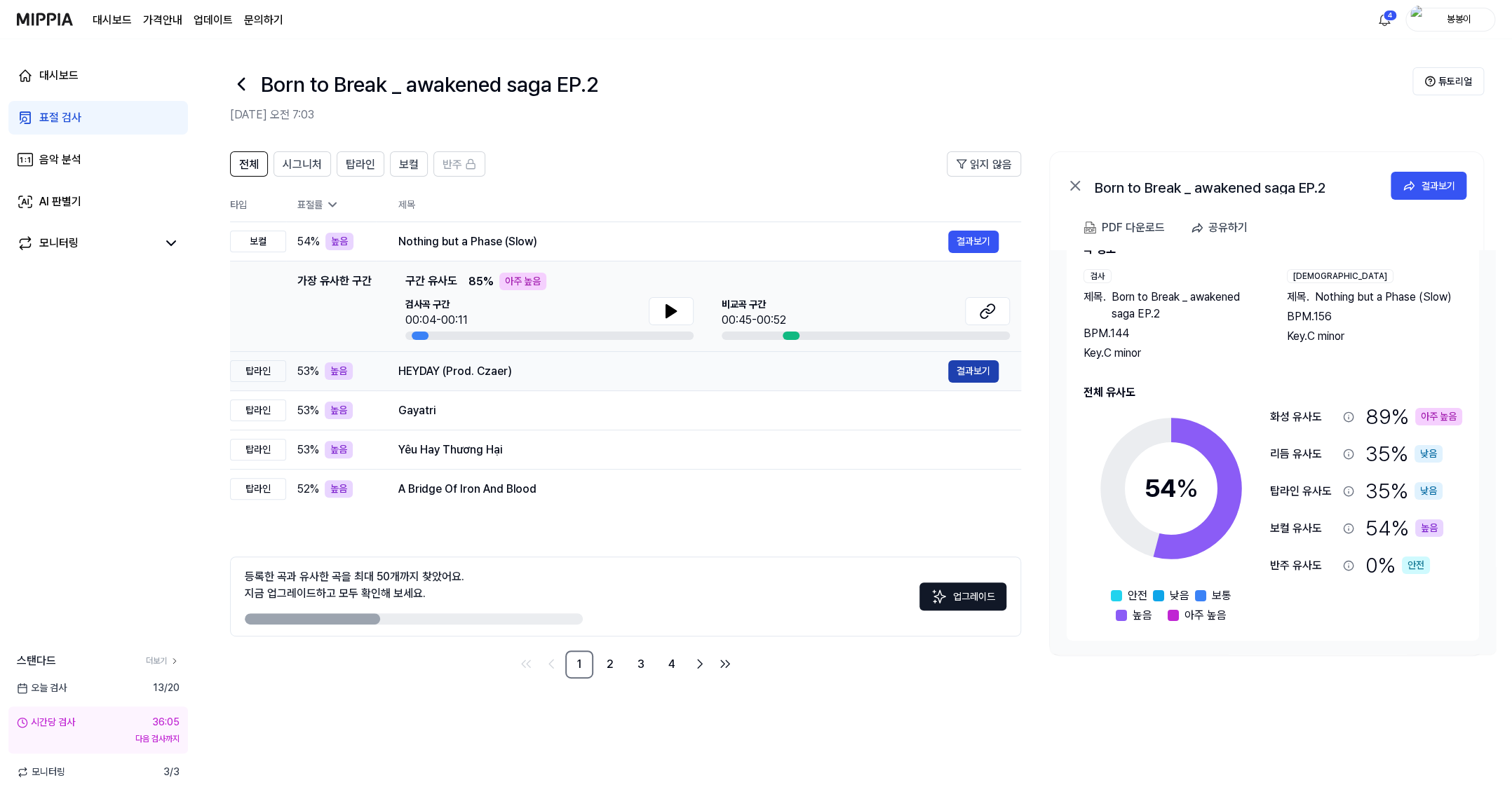
click at [966, 368] on button "결과보기" at bounding box center [973, 371] width 50 height 22
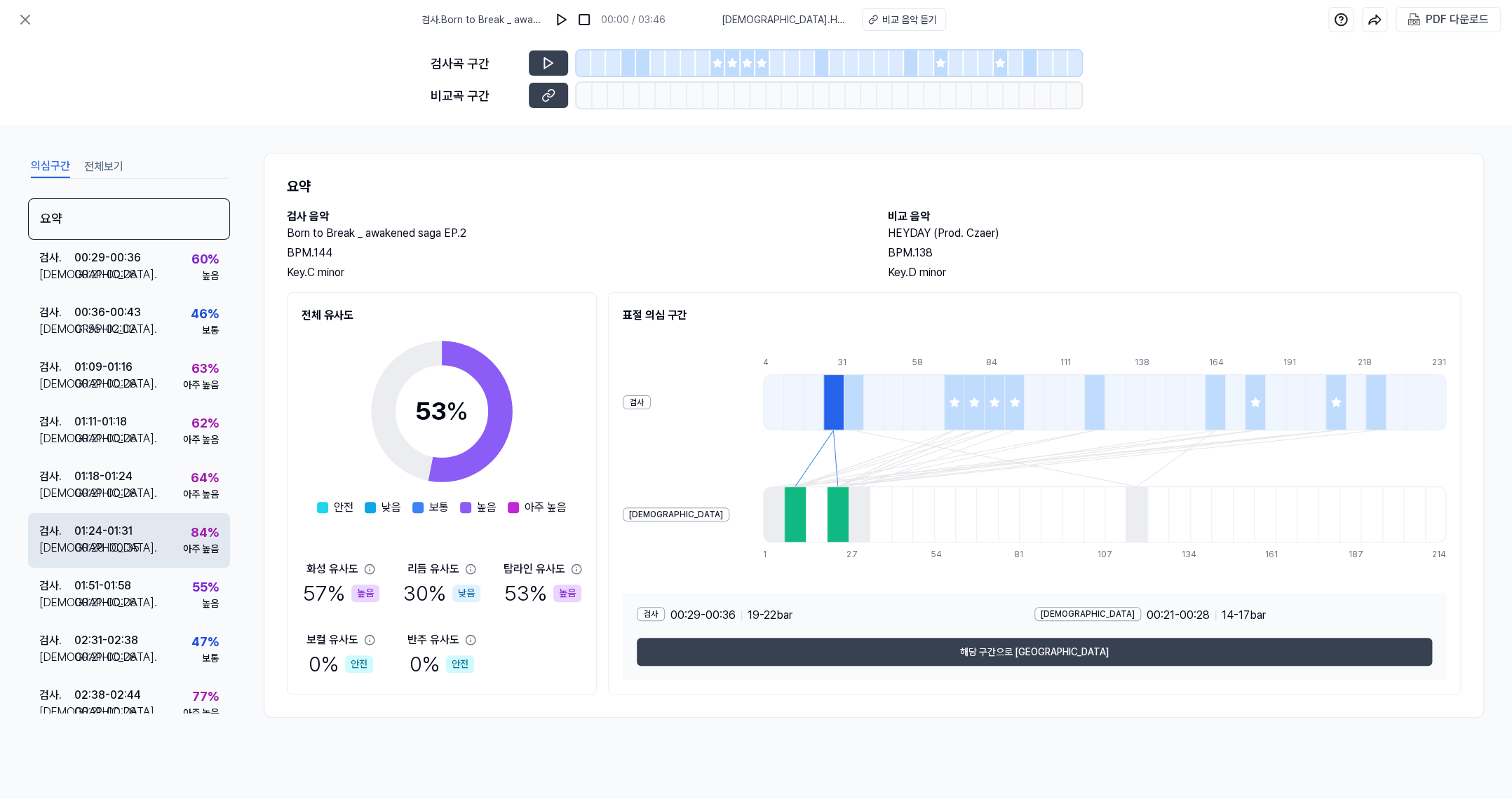
click at [132, 549] on div "00:28 - 00:35" at bounding box center [107, 547] width 65 height 16
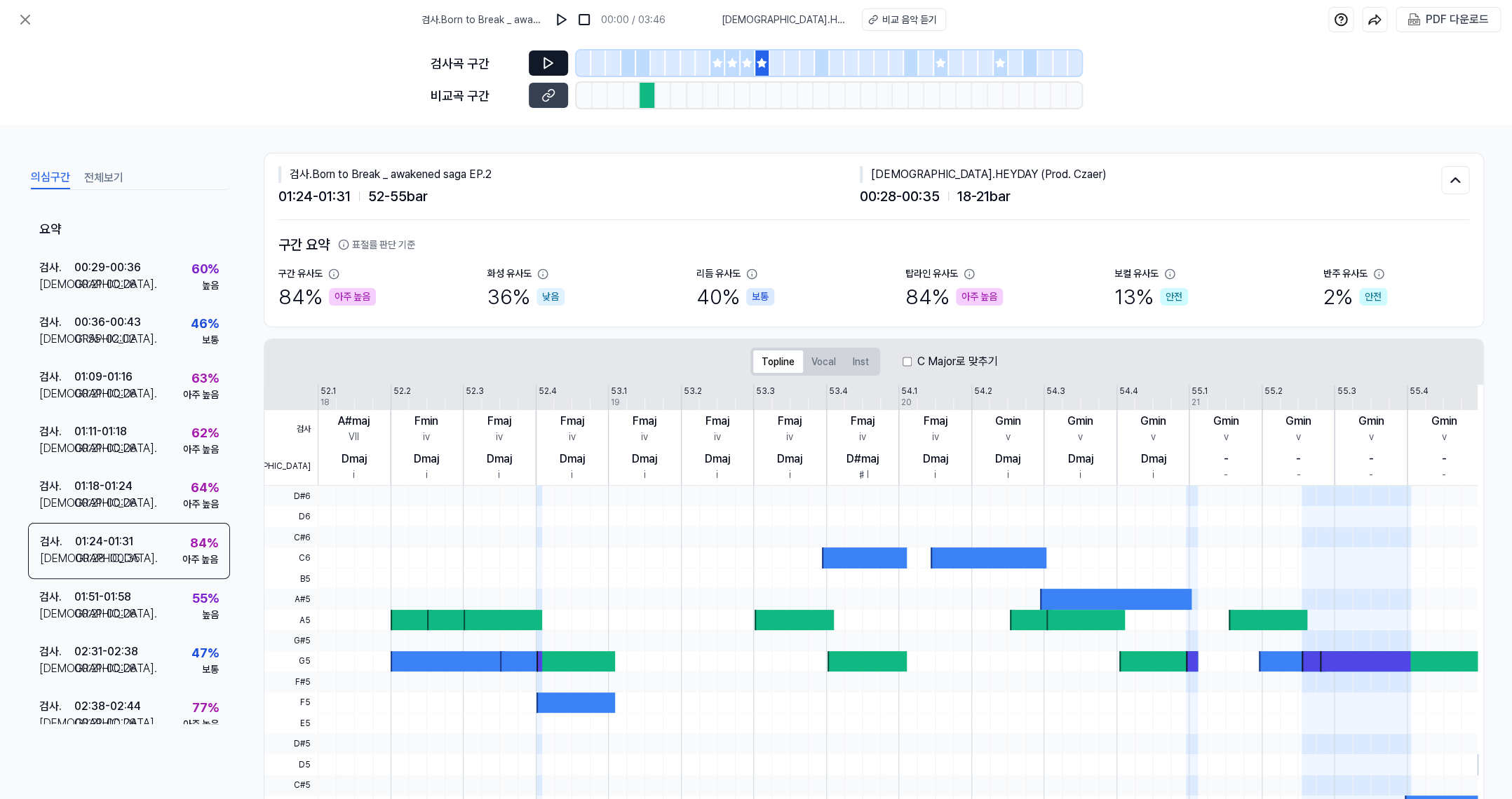
click at [555, 62] on icon at bounding box center [548, 63] width 14 height 14
click at [553, 82] on button at bounding box center [548, 95] width 40 height 25
click at [537, 61] on button at bounding box center [548, 63] width 40 height 25
click at [120, 501] on div "00:21 - 00:28" at bounding box center [106, 503] width 62 height 16
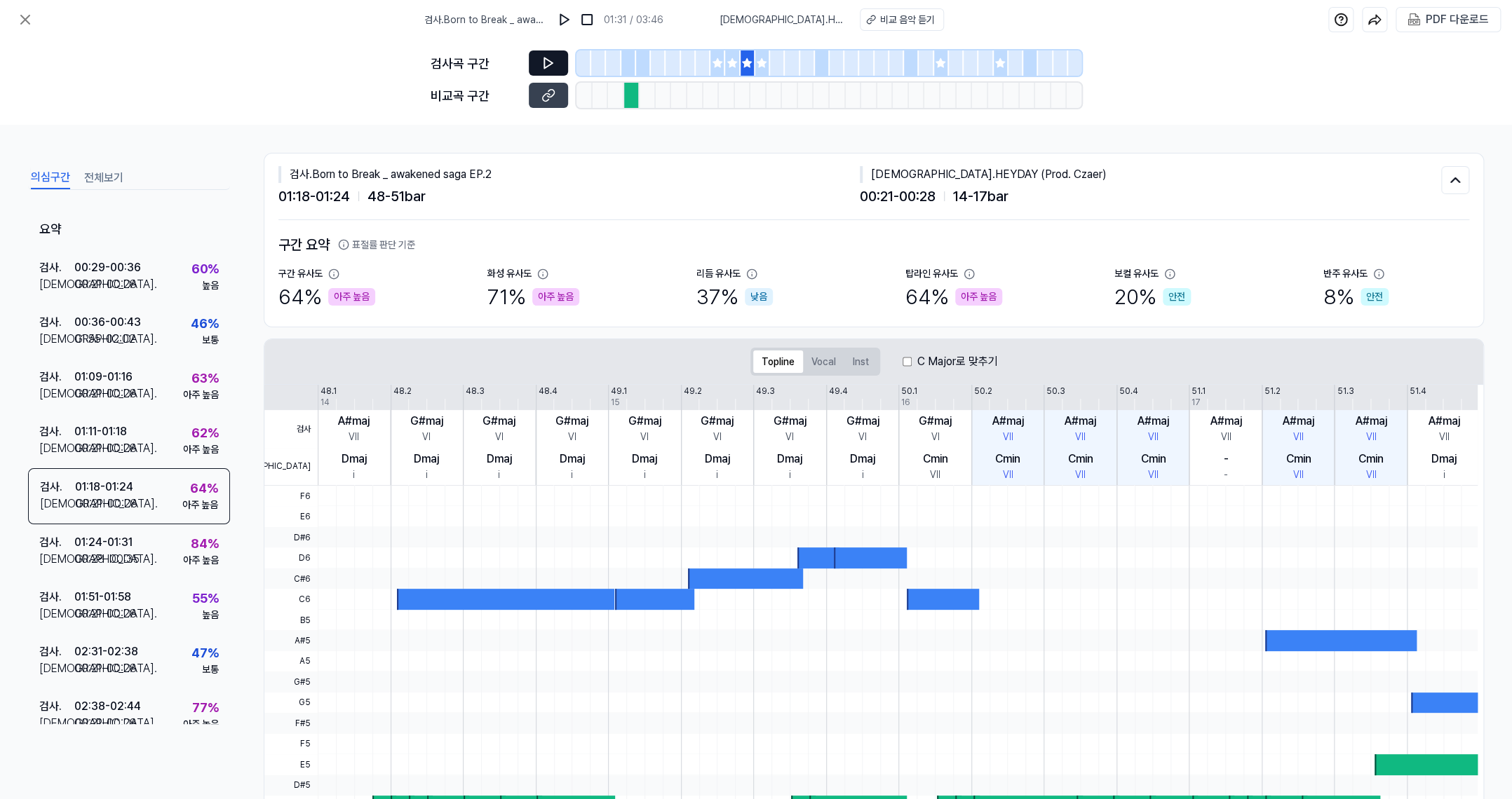
click at [552, 54] on button at bounding box center [548, 63] width 40 height 25
click at [550, 98] on icon at bounding box center [548, 95] width 14 height 14
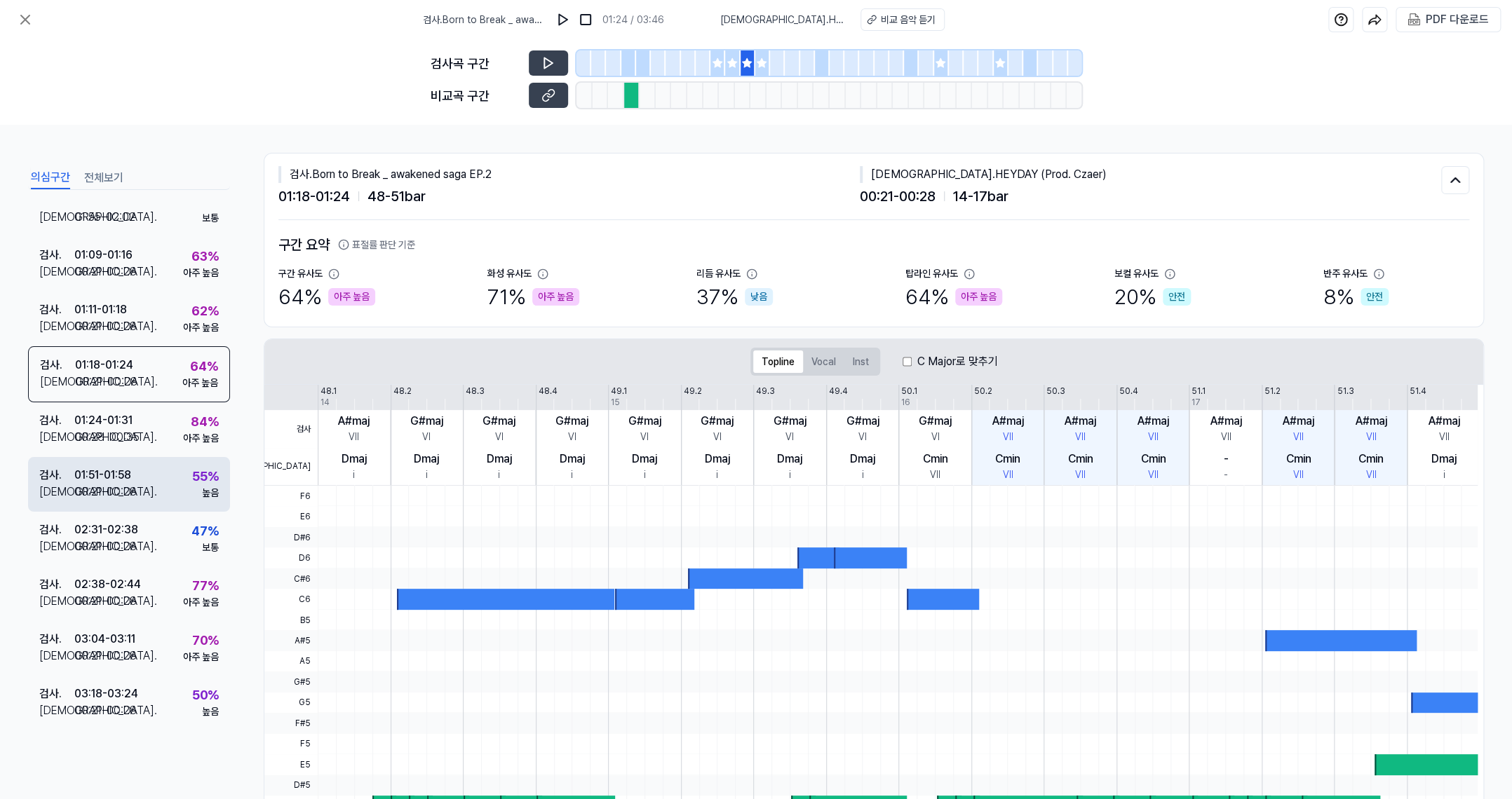
scroll to position [128, 0]
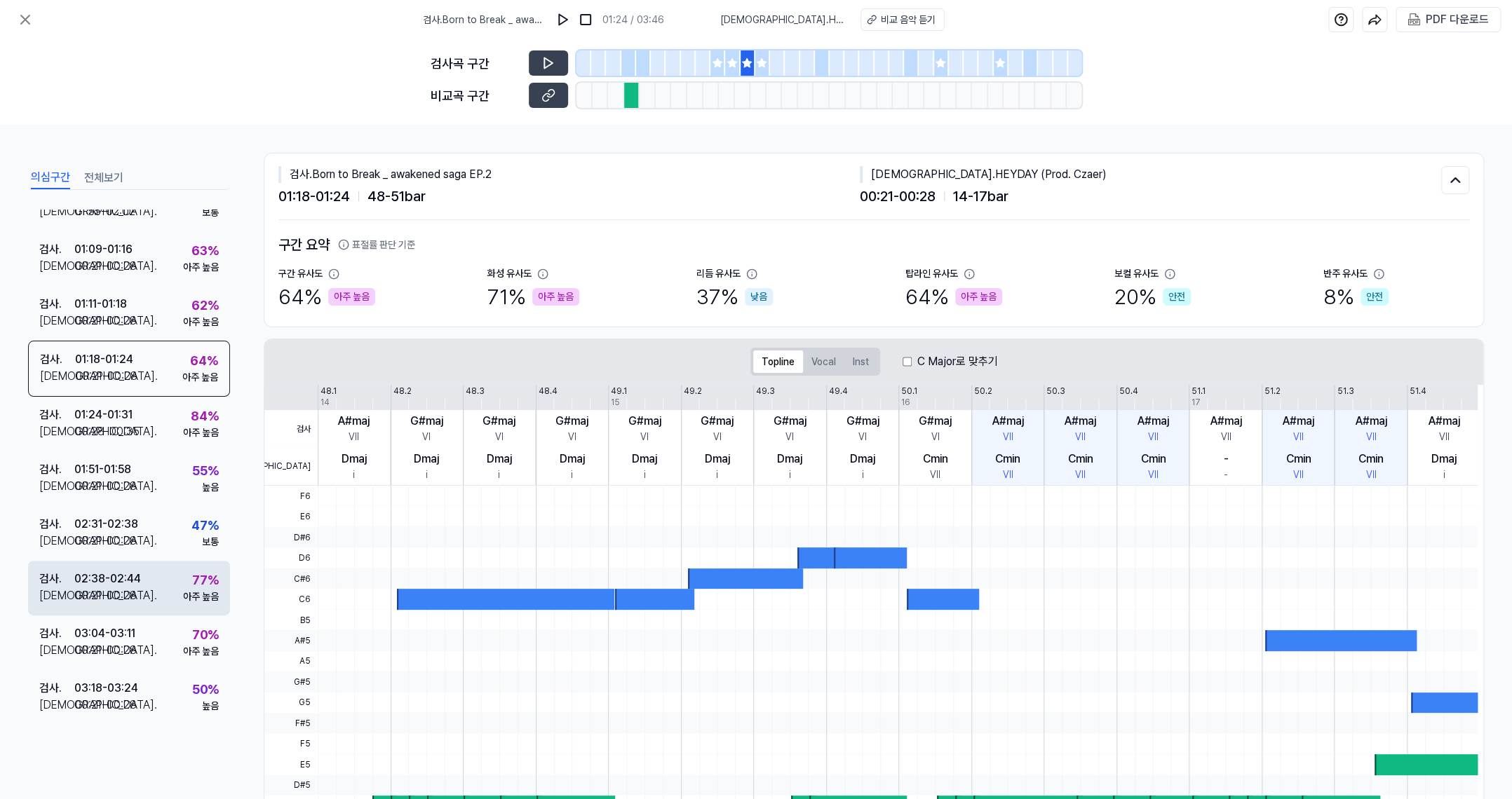
click at [118, 583] on div "02:38 - 02:44" at bounding box center [108, 578] width 67 height 16
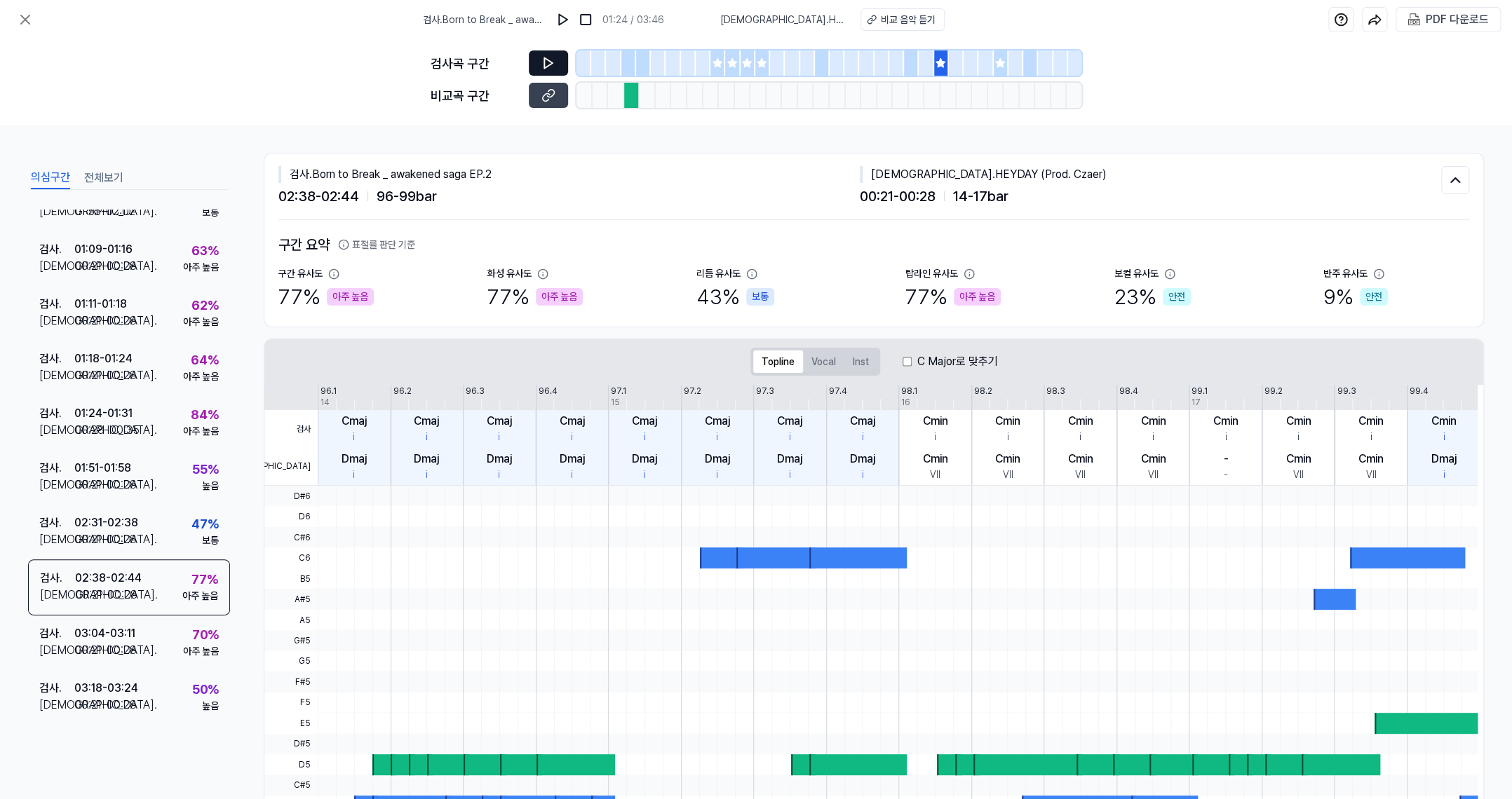
click at [553, 57] on icon at bounding box center [548, 63] width 14 height 14
click at [549, 96] on icon at bounding box center [548, 95] width 14 height 14
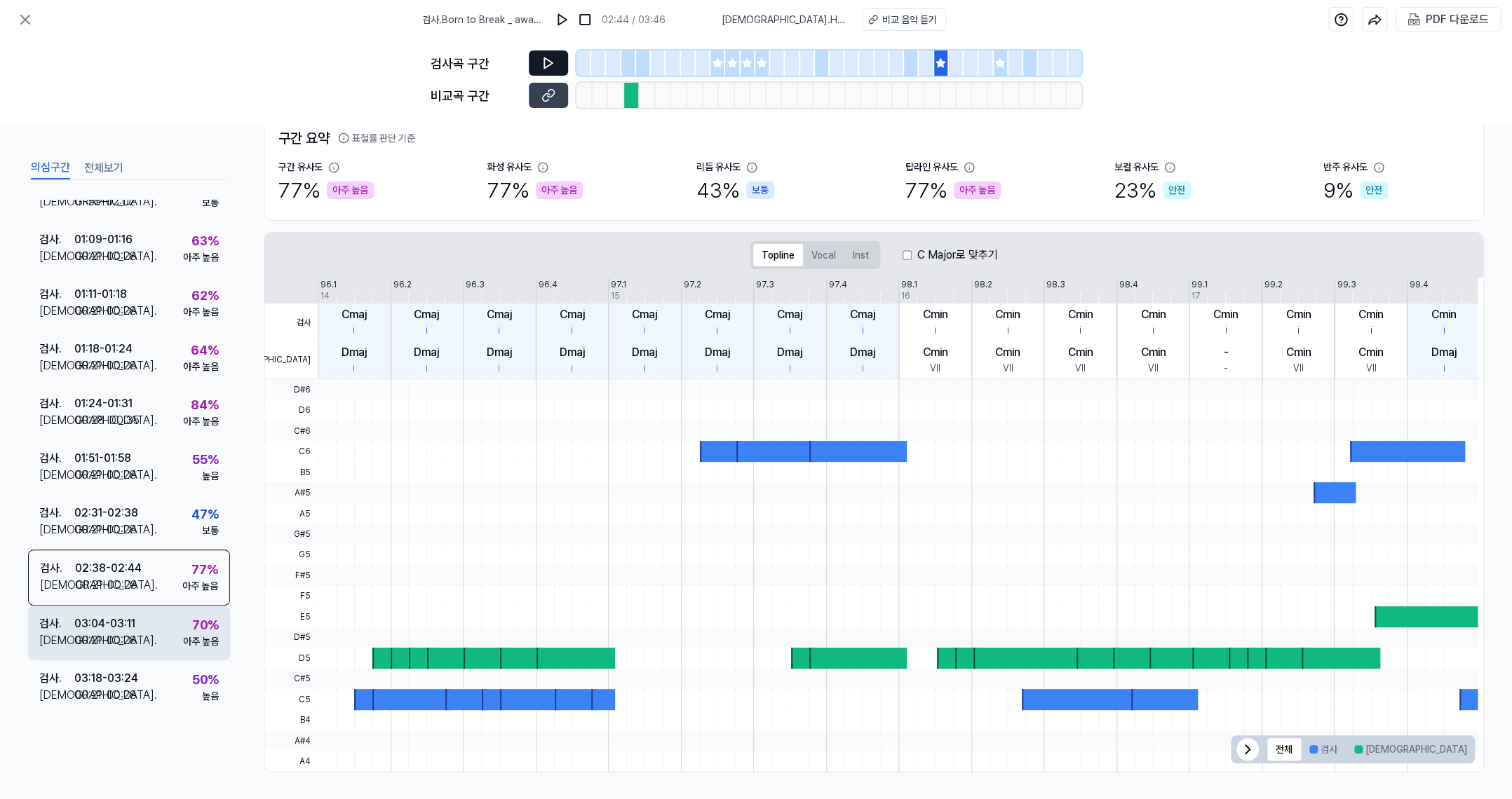
click at [104, 623] on div "03:04 - 03:11" at bounding box center [105, 624] width 61 height 16
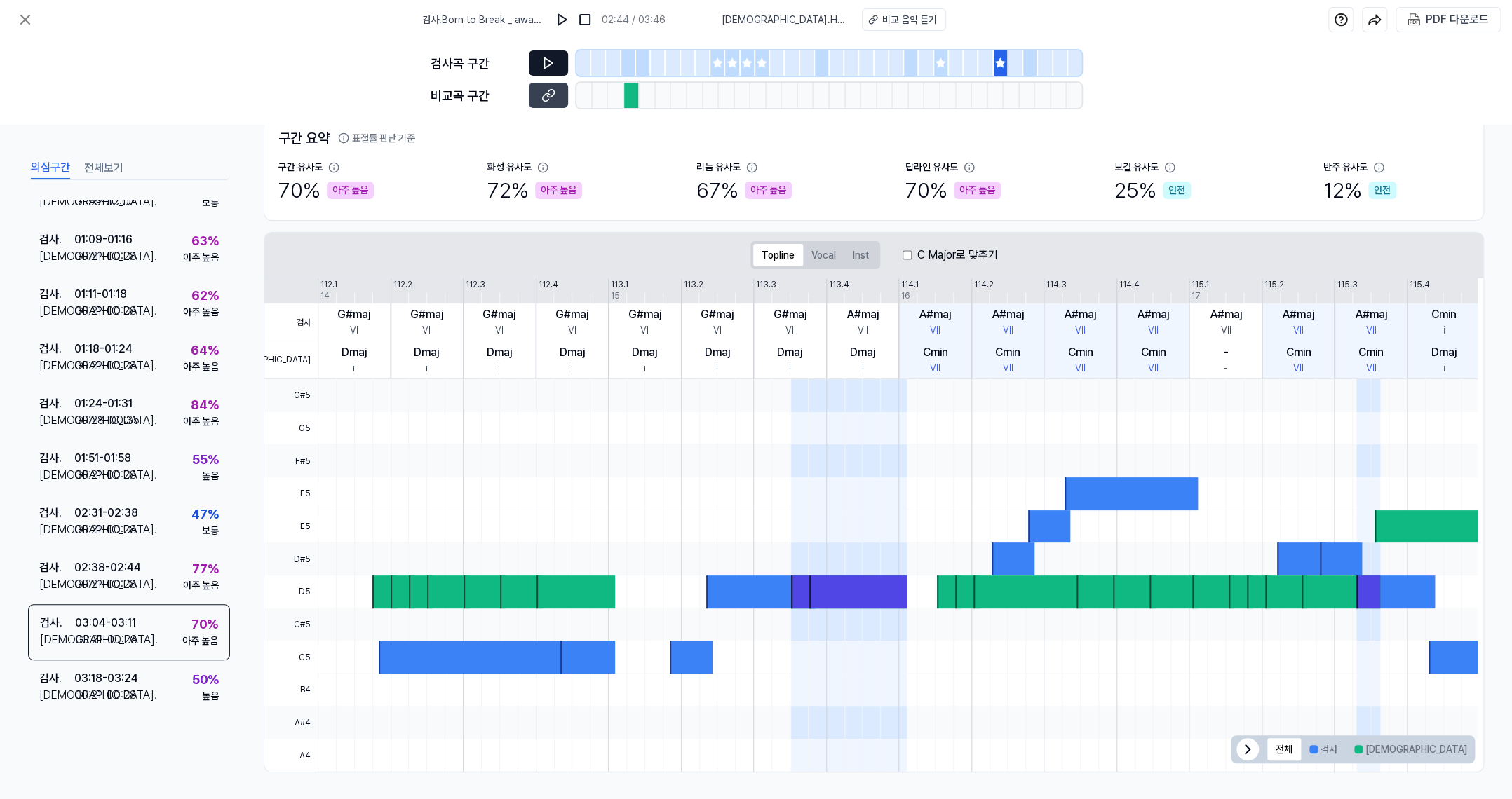
click at [552, 63] on icon at bounding box center [548, 63] width 9 height 11
click at [551, 97] on icon at bounding box center [548, 95] width 14 height 14
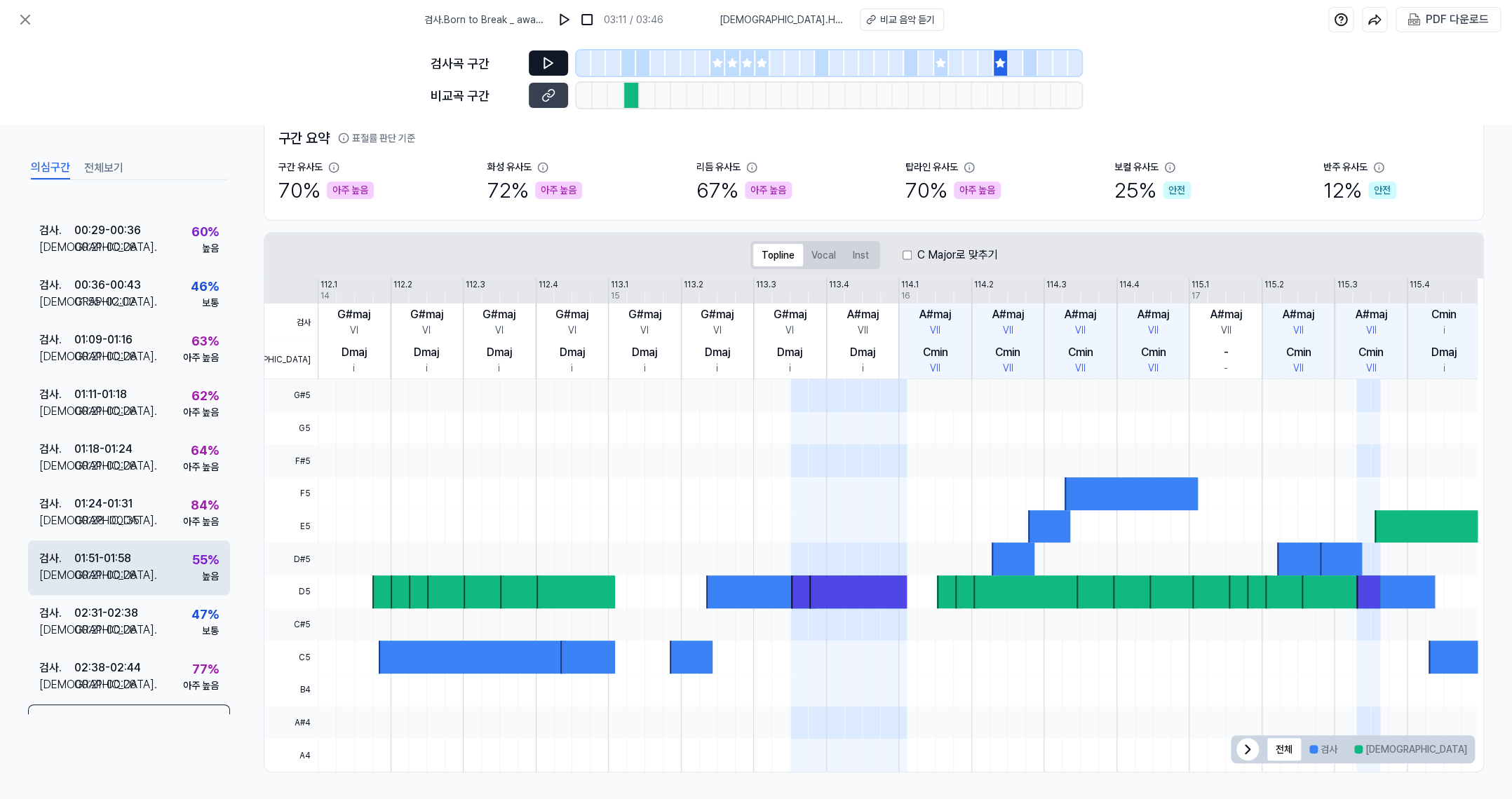
scroll to position [0, 0]
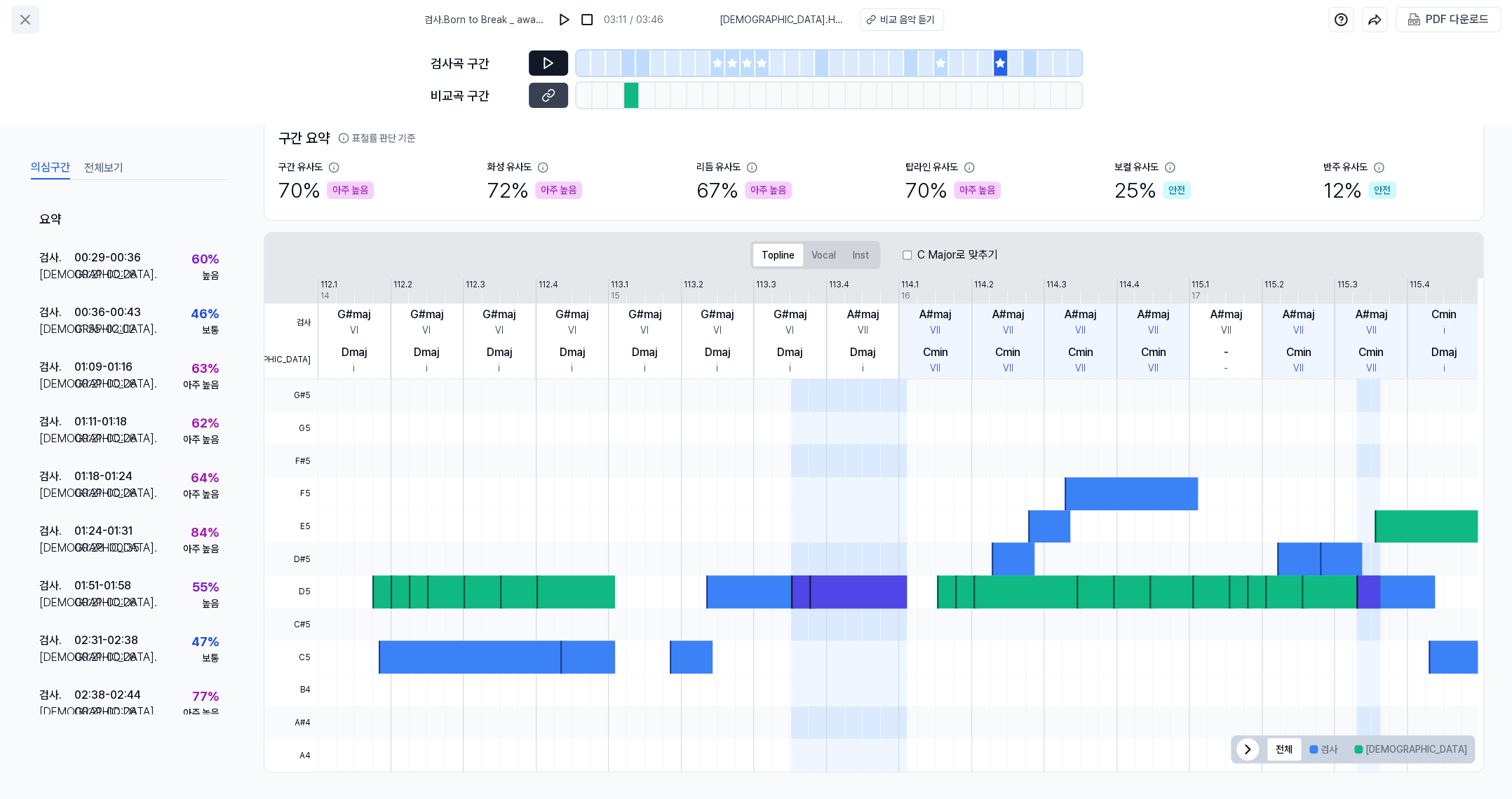
click at [32, 18] on icon at bounding box center [24, 19] width 16 height 16
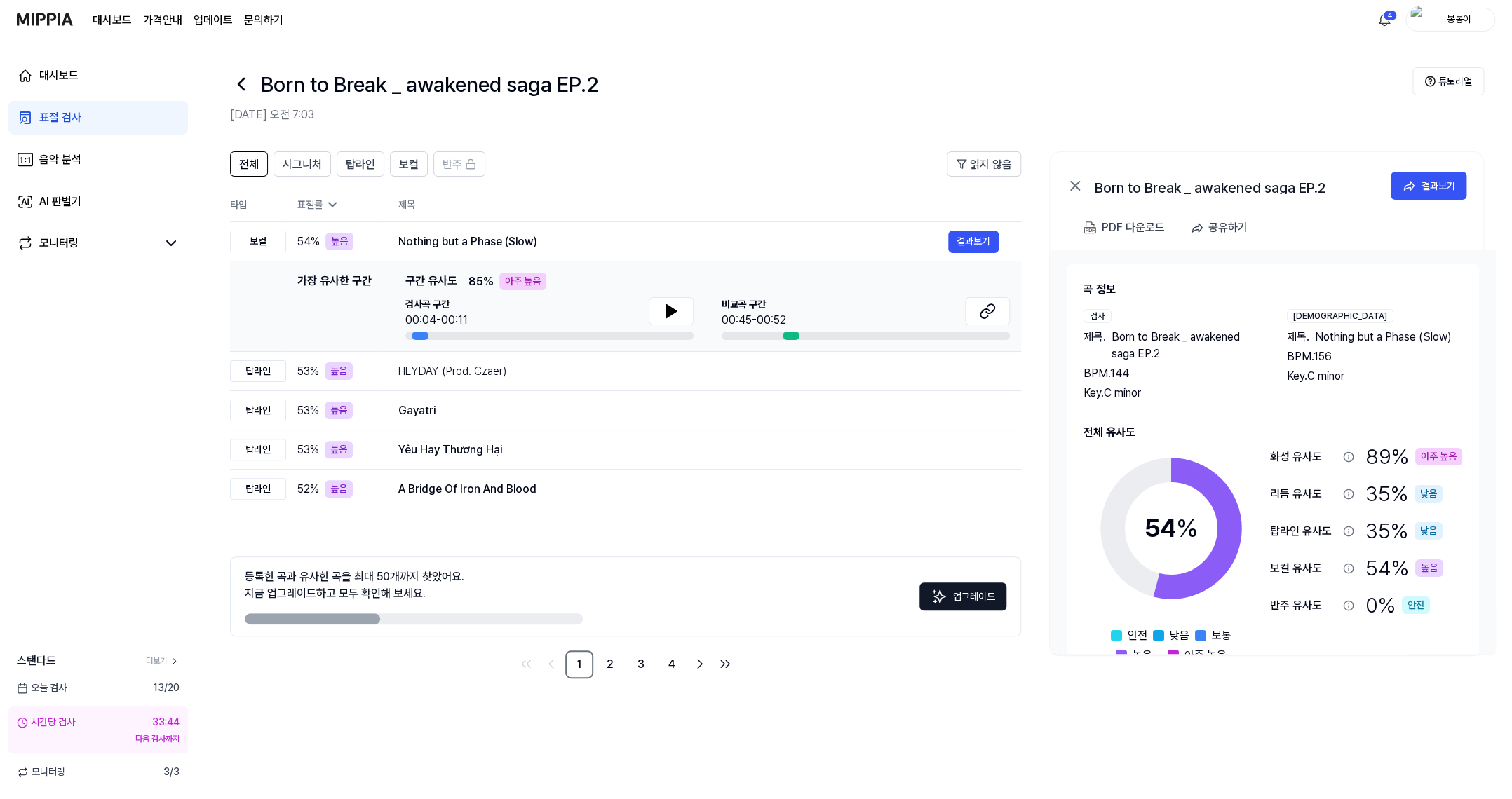
click at [52, 120] on div "표절 검사" at bounding box center [60, 117] width 42 height 16
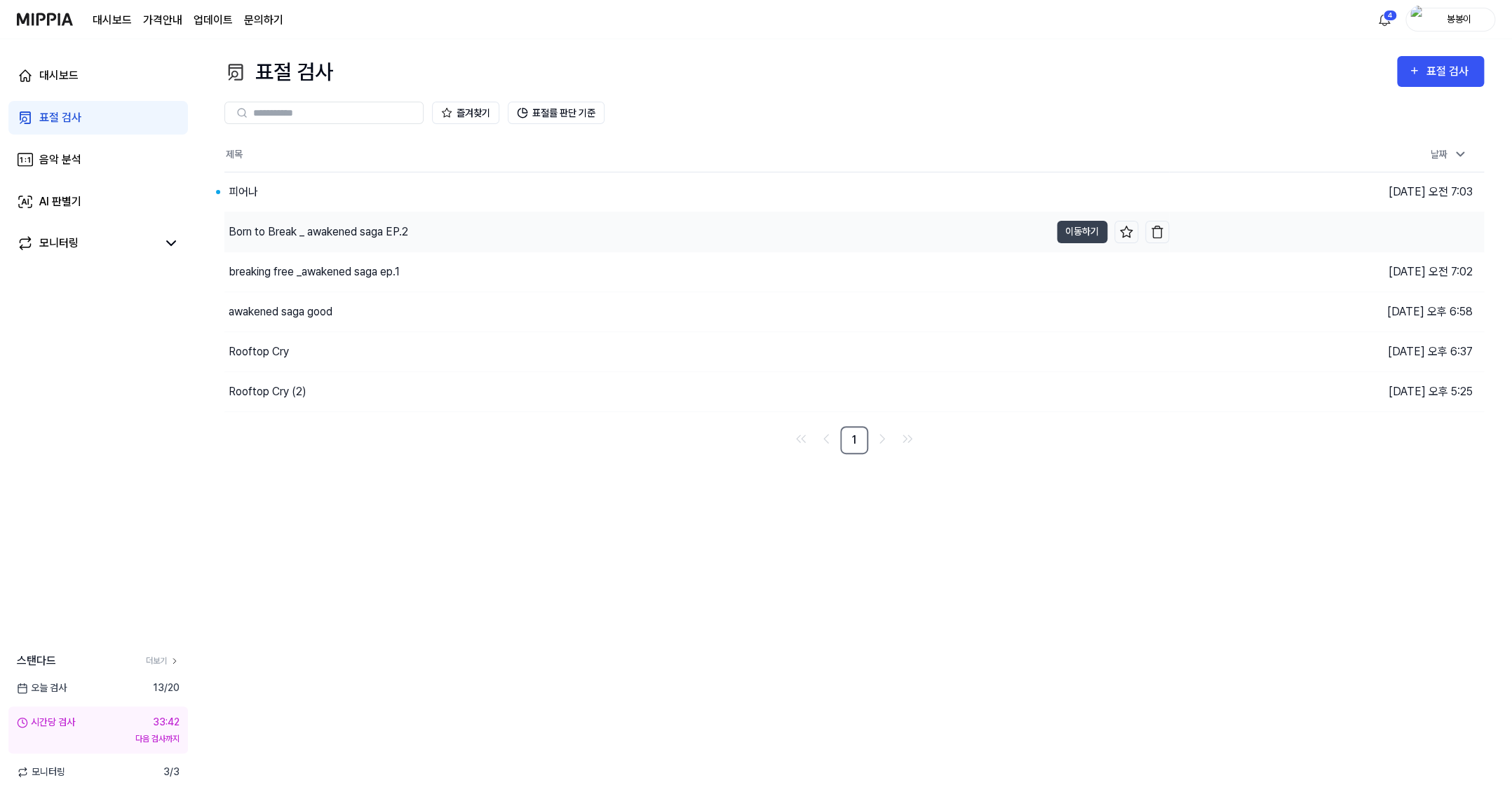
click at [329, 231] on div "Born to Break _ awakened saga EP.2" at bounding box center [318, 231] width 179 height 16
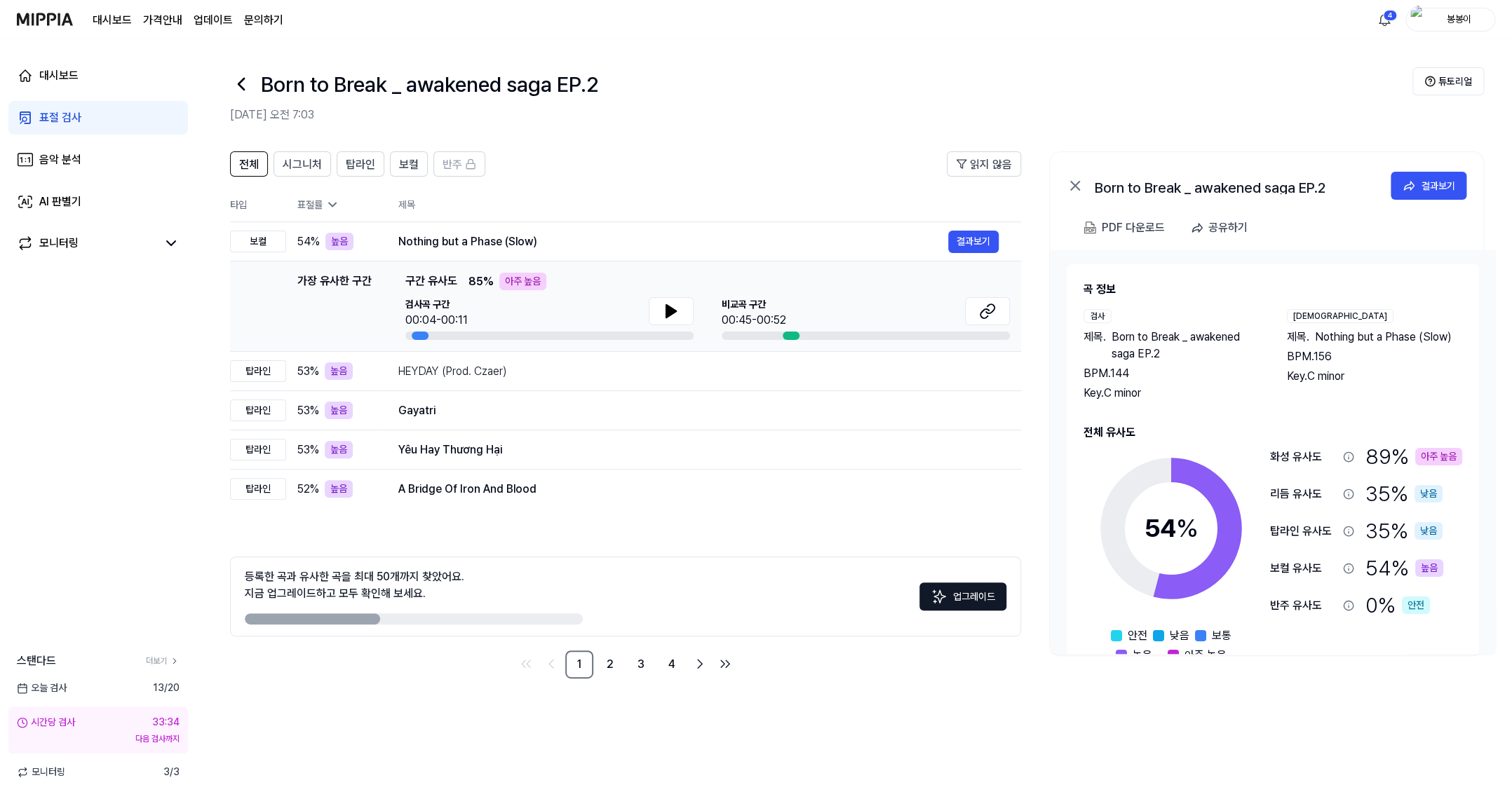
click at [58, 118] on div "표절 검사" at bounding box center [60, 117] width 42 height 16
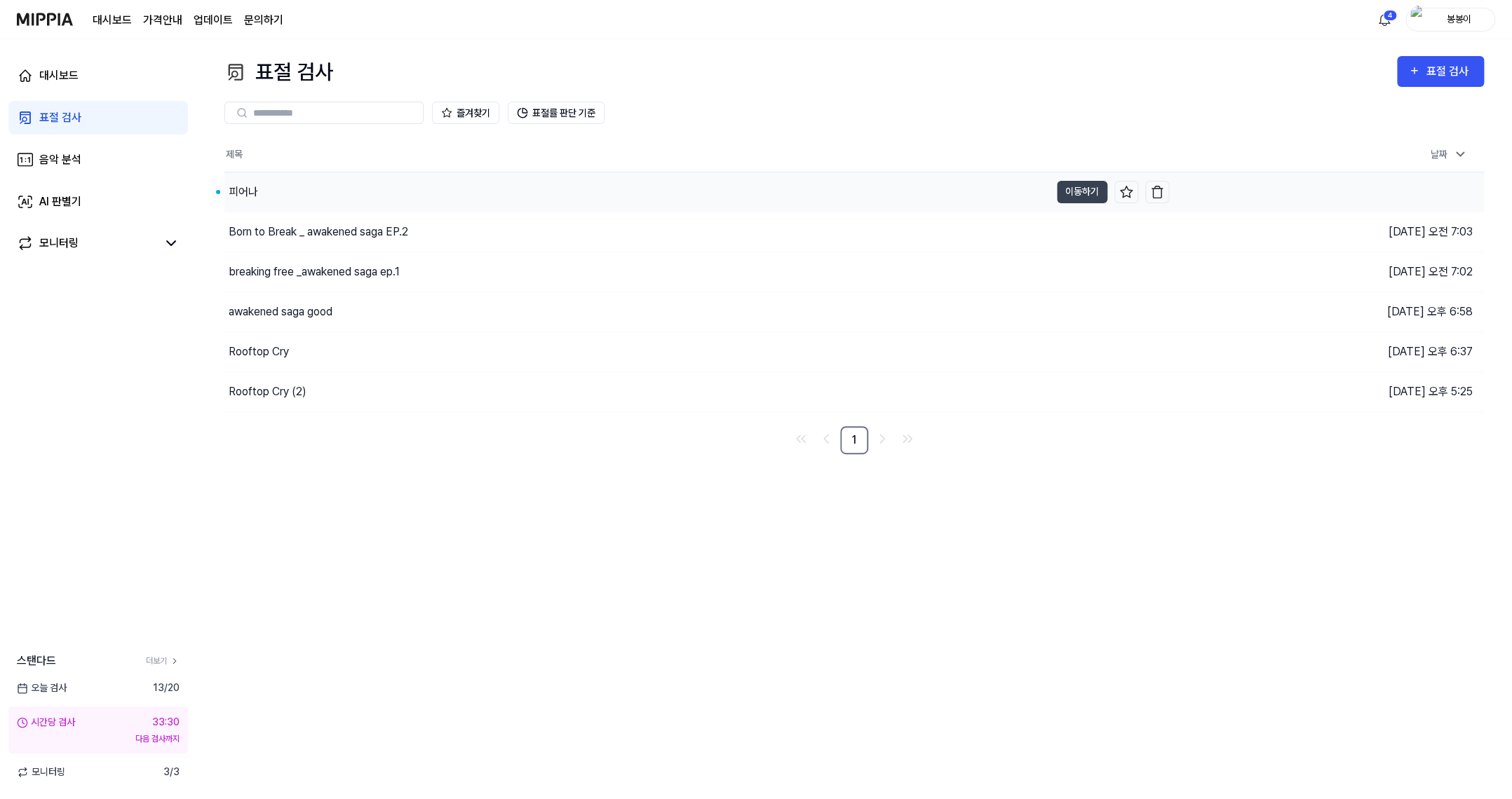
click at [244, 197] on div "피어나" at bounding box center [243, 192] width 29 height 16
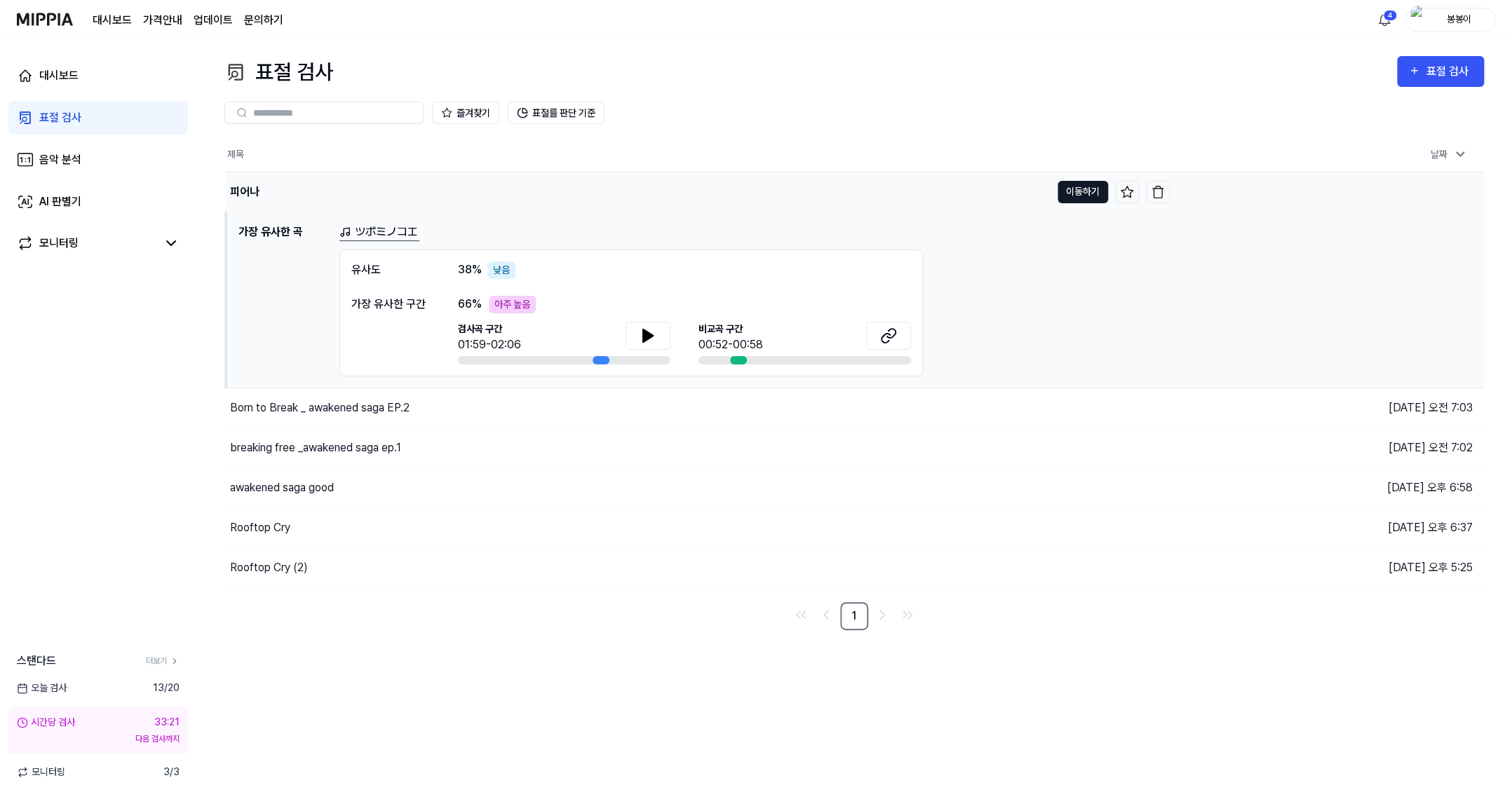
click at [1079, 198] on button "이동하기" at bounding box center [1083, 192] width 50 height 22
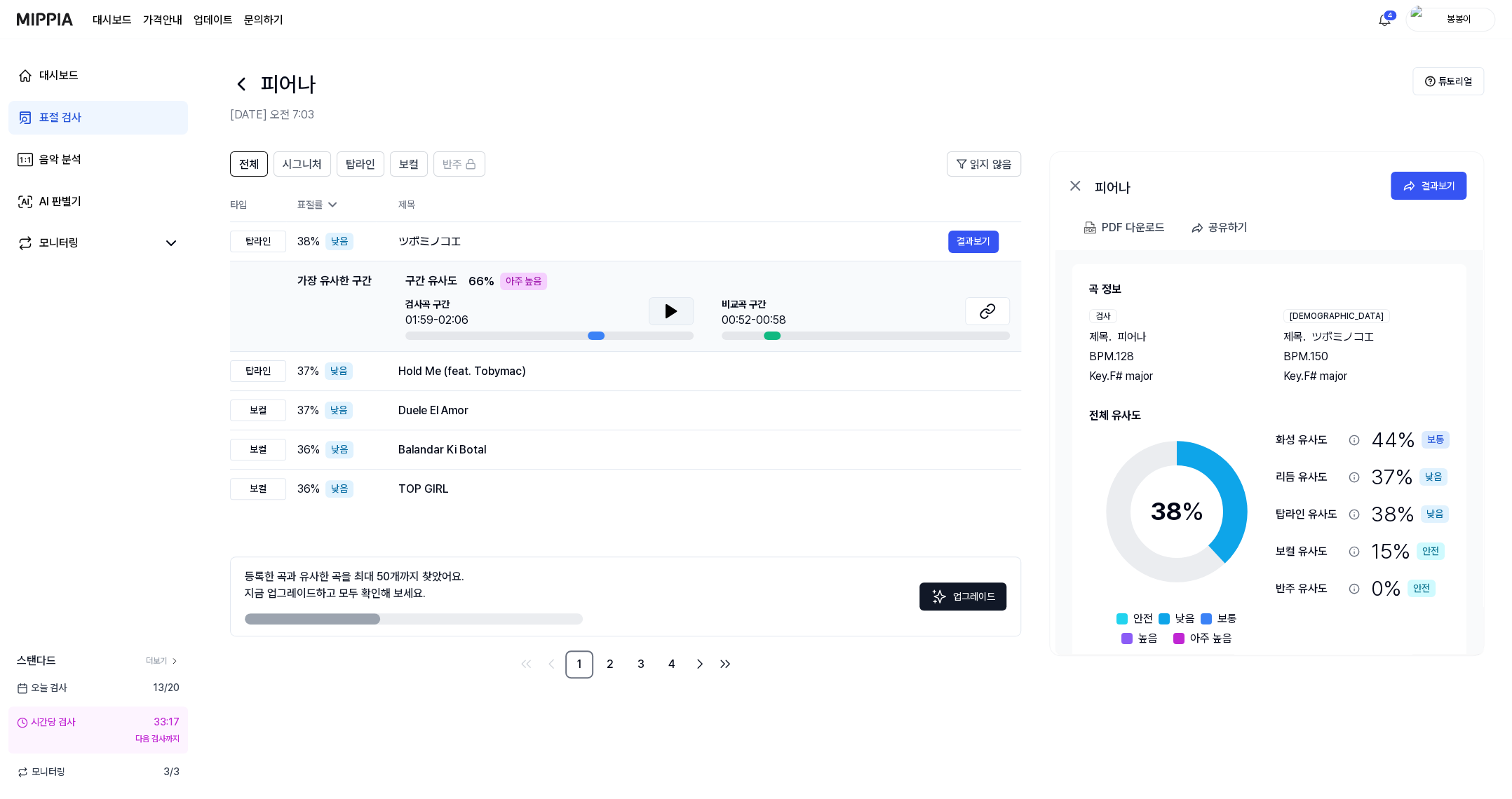
click at [672, 320] on button at bounding box center [671, 311] width 45 height 28
click at [989, 312] on icon at bounding box center [987, 311] width 16 height 16
click at [672, 320] on button at bounding box center [671, 311] width 45 height 28
click at [991, 307] on icon at bounding box center [987, 311] width 16 height 16
click at [608, 663] on link "2" at bounding box center [609, 664] width 28 height 28
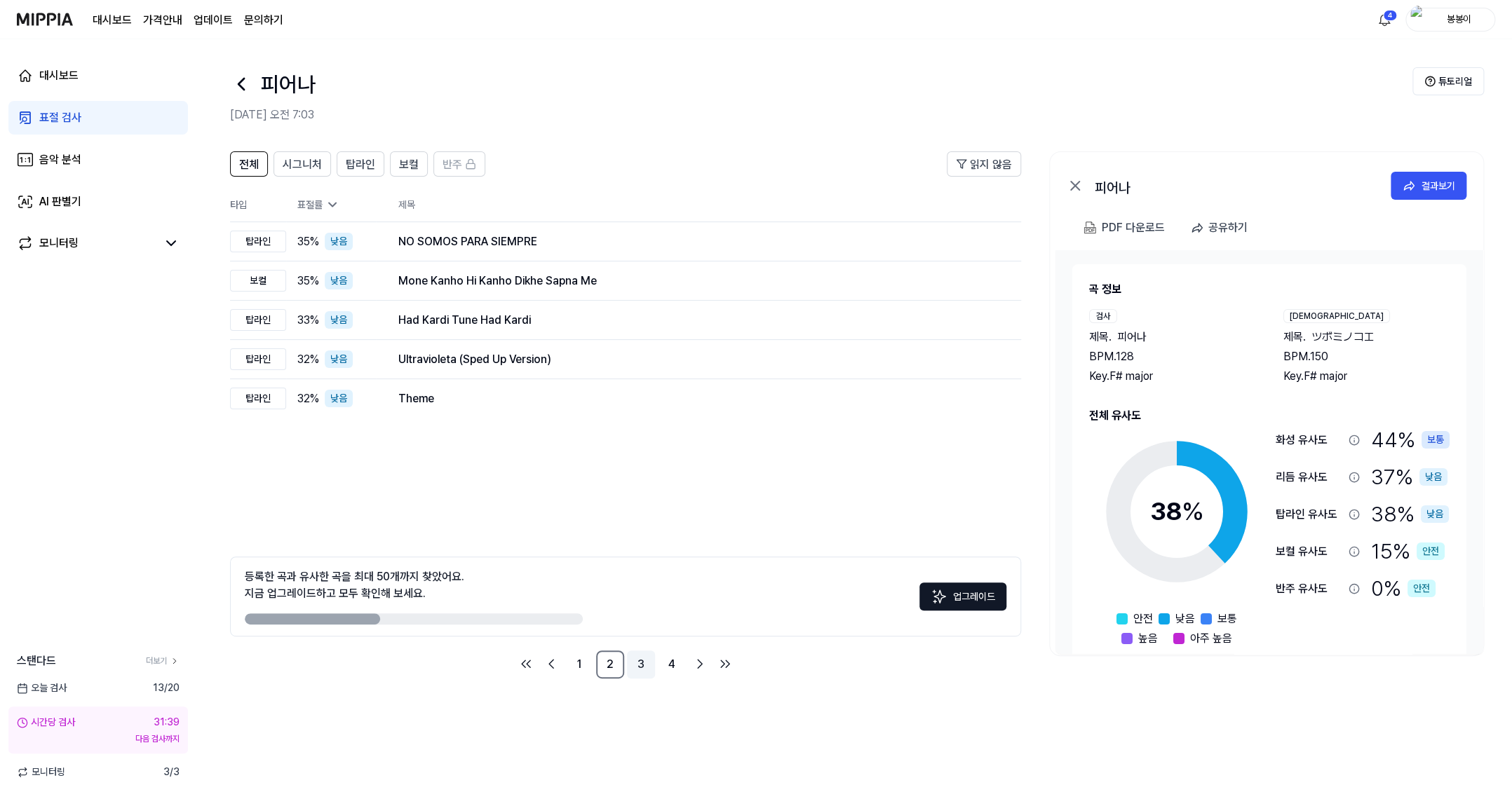
click at [641, 665] on link "3" at bounding box center [640, 664] width 28 height 28
click at [667, 668] on link "4" at bounding box center [671, 664] width 28 height 28
click at [583, 664] on link "1" at bounding box center [579, 664] width 28 height 28
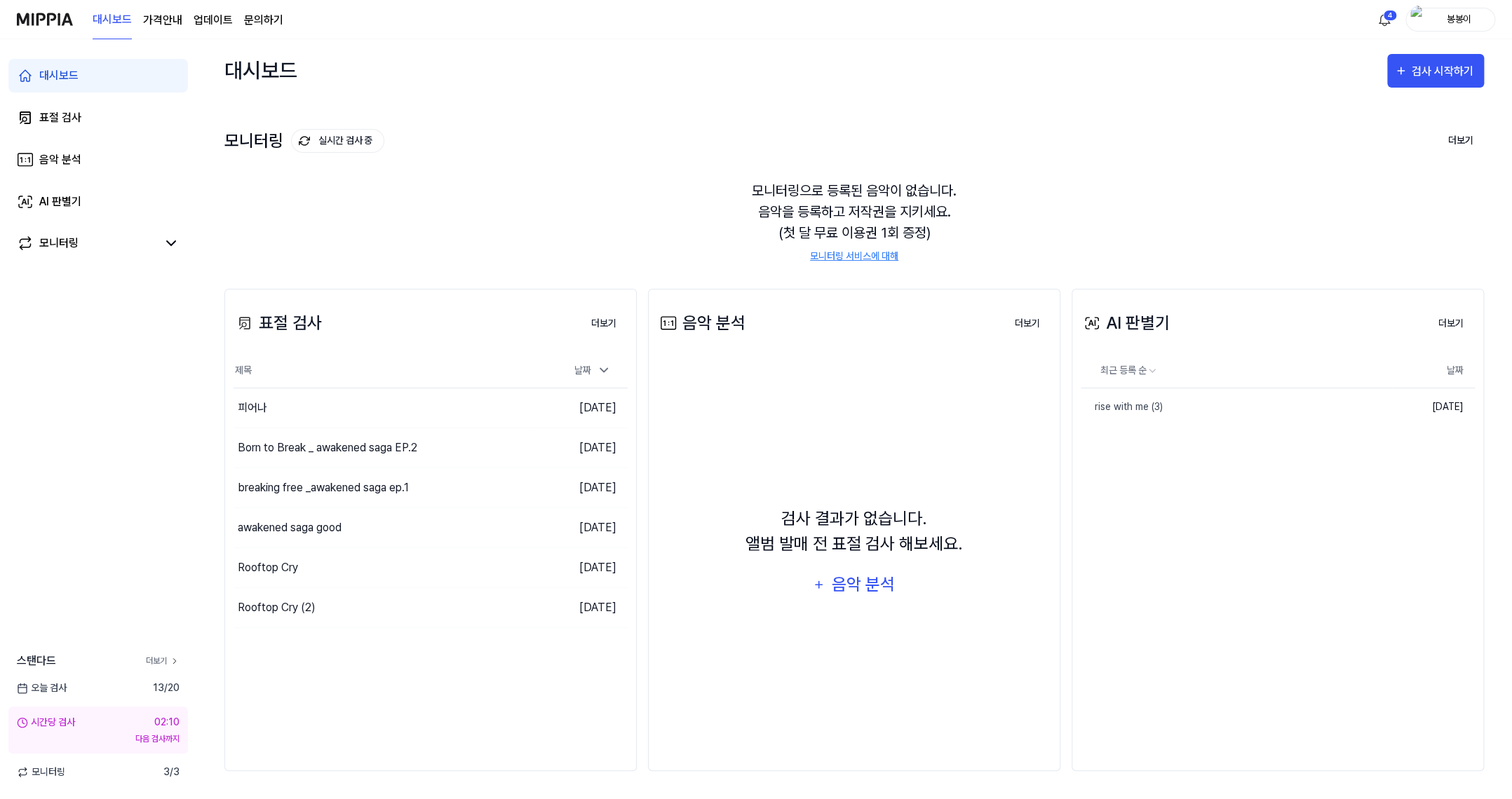
click at [162, 661] on link "더보기" at bounding box center [163, 661] width 34 height 13
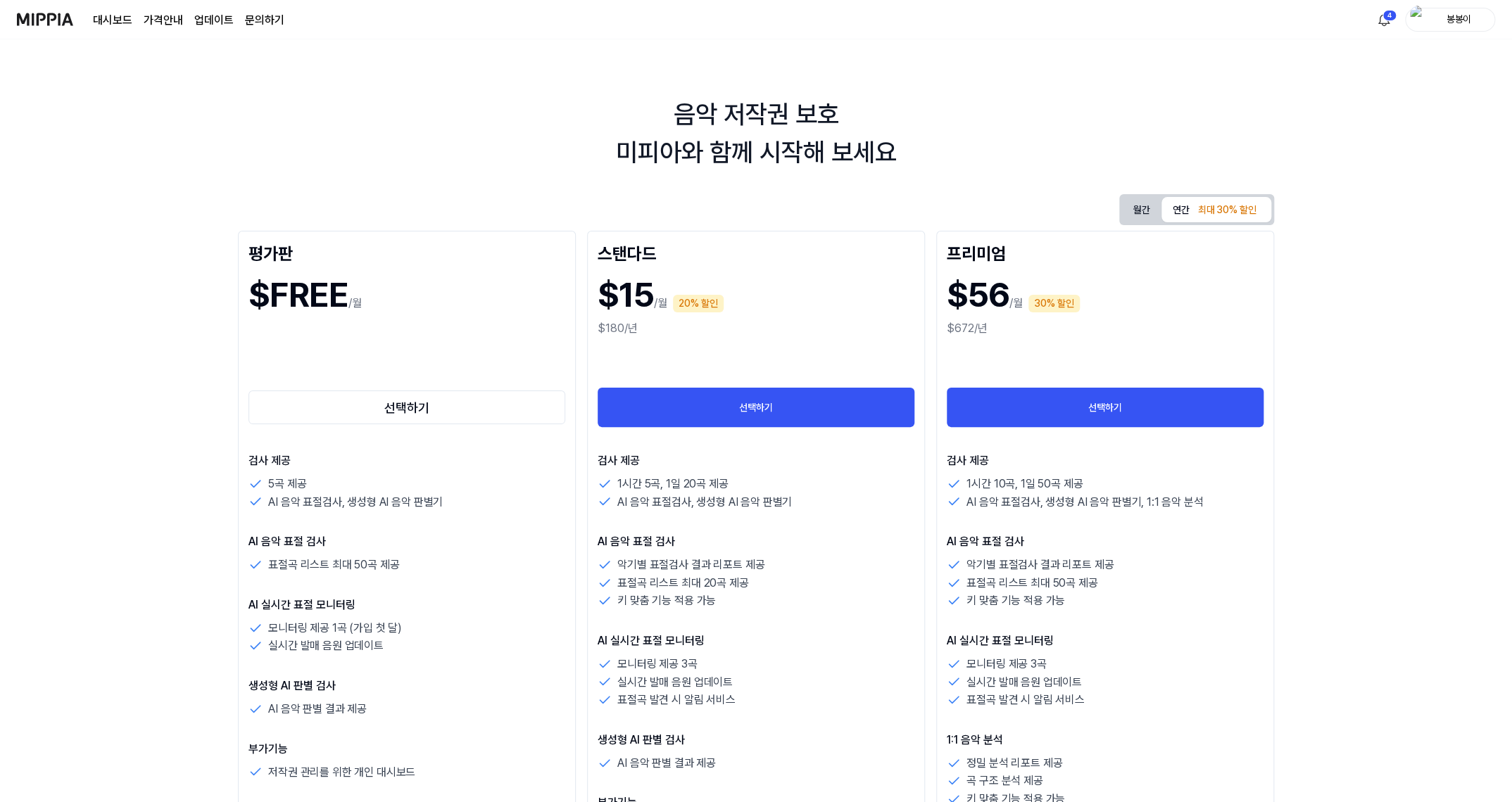
click at [35, 31] on img at bounding box center [45, 19] width 56 height 39
